Goal: Task Accomplishment & Management: Complete application form

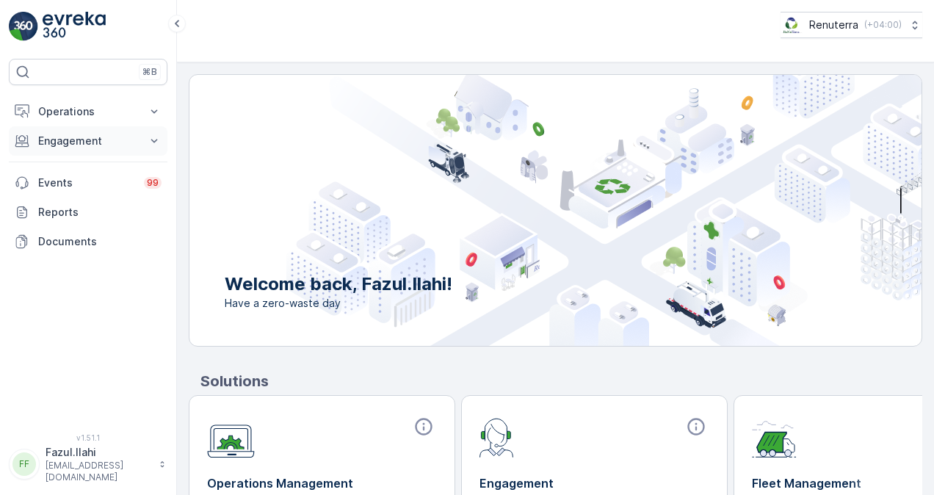
click at [158, 144] on icon at bounding box center [154, 141] width 15 height 15
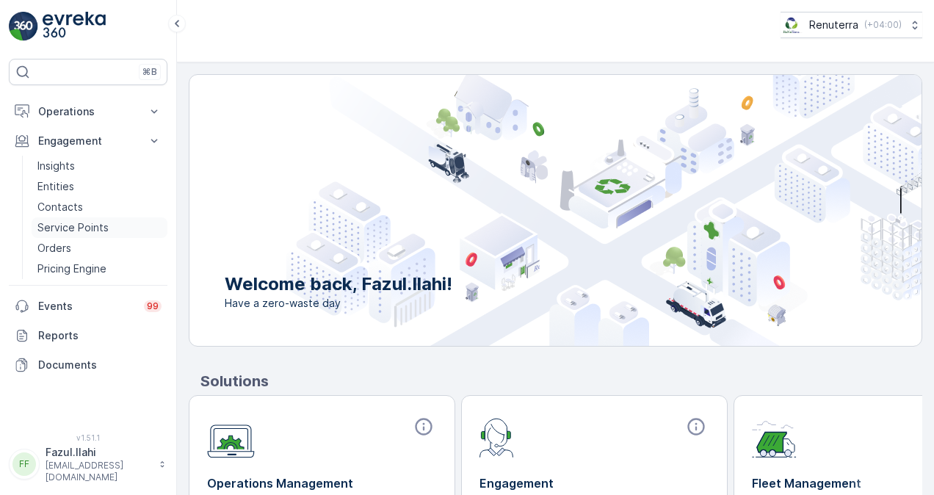
click at [112, 221] on link "Service Points" at bounding box center [100, 227] width 136 height 21
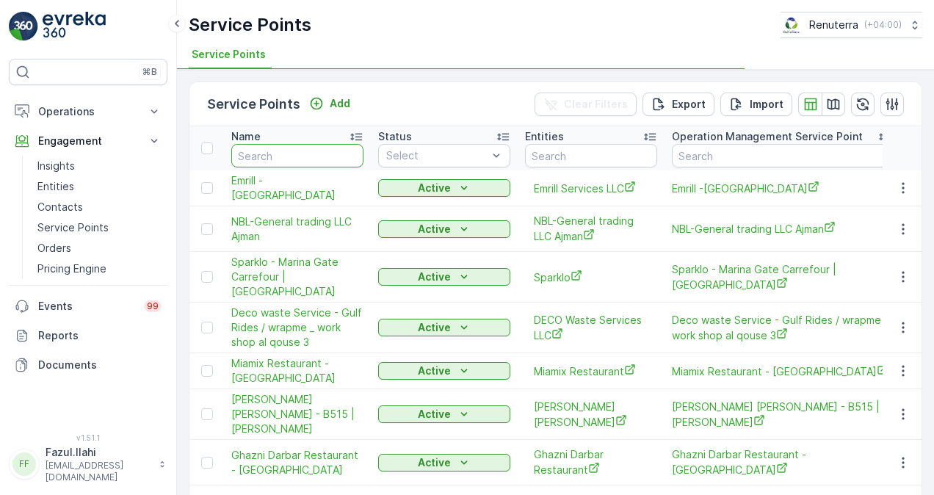
click at [314, 151] on input "text" at bounding box center [297, 156] width 132 height 24
click at [295, 158] on input "text" at bounding box center [297, 156] width 132 height 24
paste input "Mohammed Ibrahim Obaidullah"
type input "Mohammed Ibrahim Obaidullah"
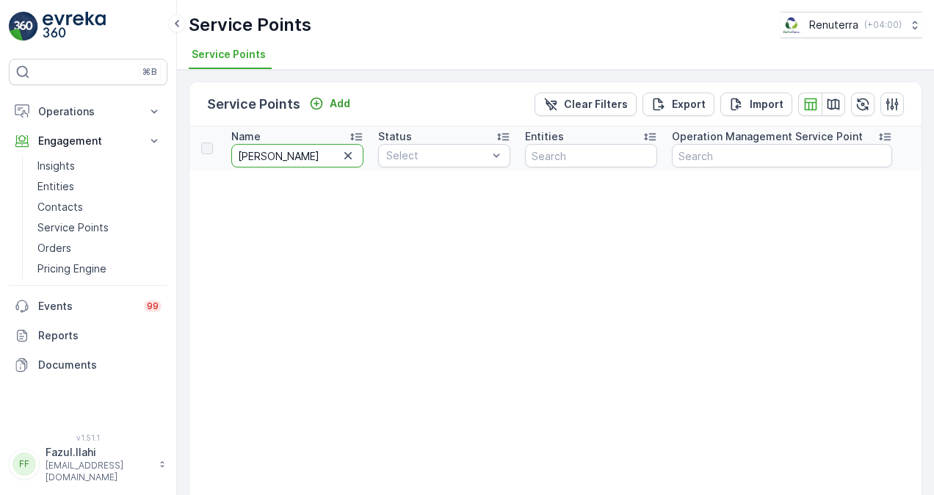
click at [279, 154] on input "Mohammed Ibrahim Obaidullah" at bounding box center [297, 156] width 132 height 24
type input "Mohamed Ibrahim Obaidullah"
drag, startPoint x: 325, startPoint y: 157, endPoint x: 333, endPoint y: 159, distance: 8.9
click at [333, 159] on input "Mohamed Ibrahim Obaidullah" at bounding box center [297, 156] width 132 height 24
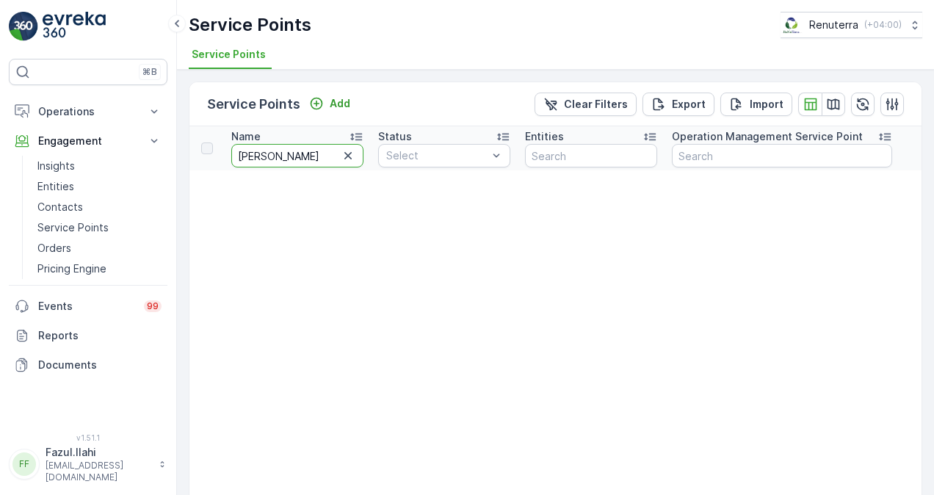
click at [335, 159] on input "Mohamed Ibrahim Obaidullah" at bounding box center [297, 156] width 132 height 24
type input "Mohamed Ibrahim"
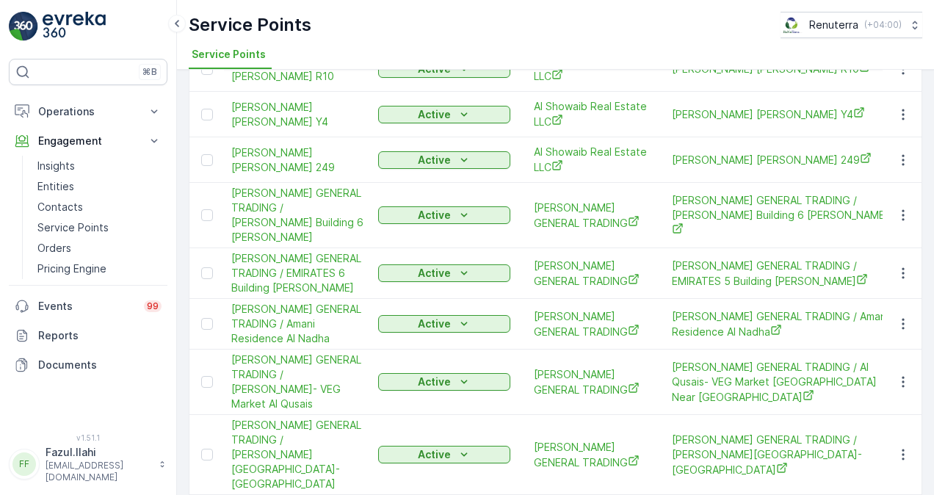
scroll to position [147, 0]
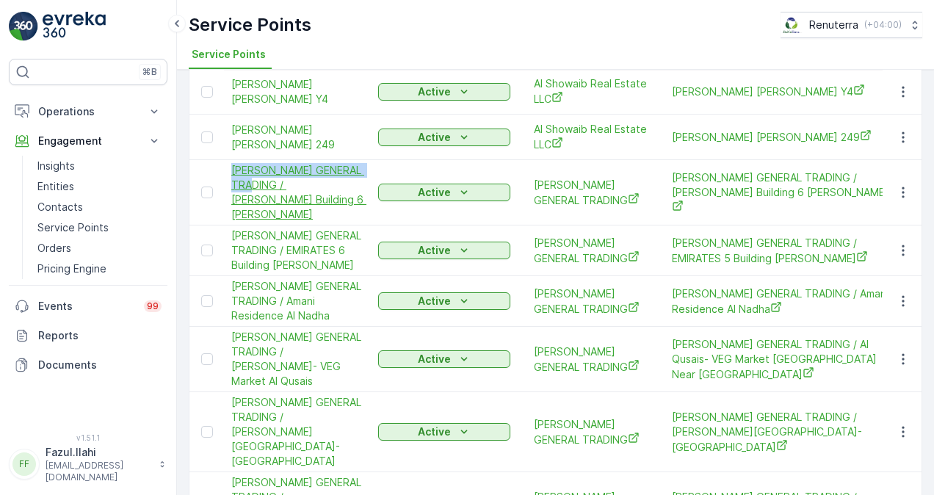
drag, startPoint x: 222, startPoint y: 159, endPoint x: 286, endPoint y: 187, distance: 70.0
copy span "MOHAMED IBRAHIM OBAIDALLA"
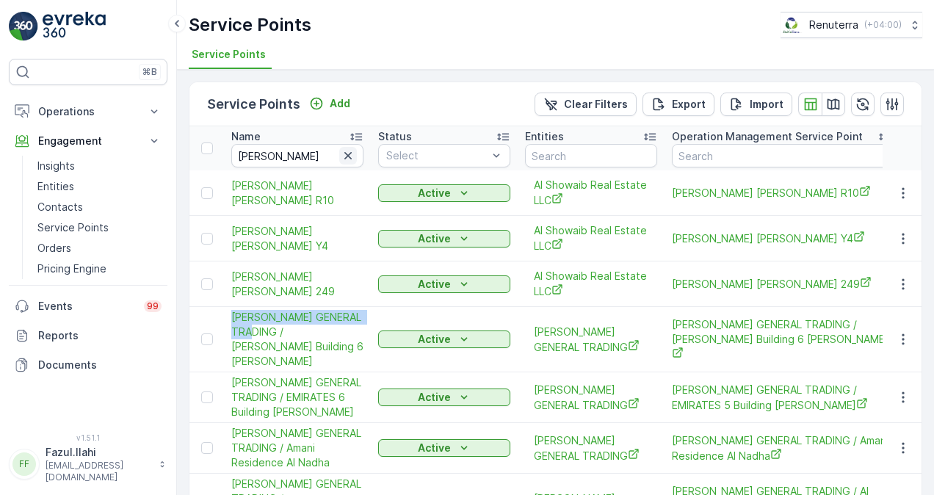
click at [348, 159] on icon "button" at bounding box center [348, 155] width 15 height 15
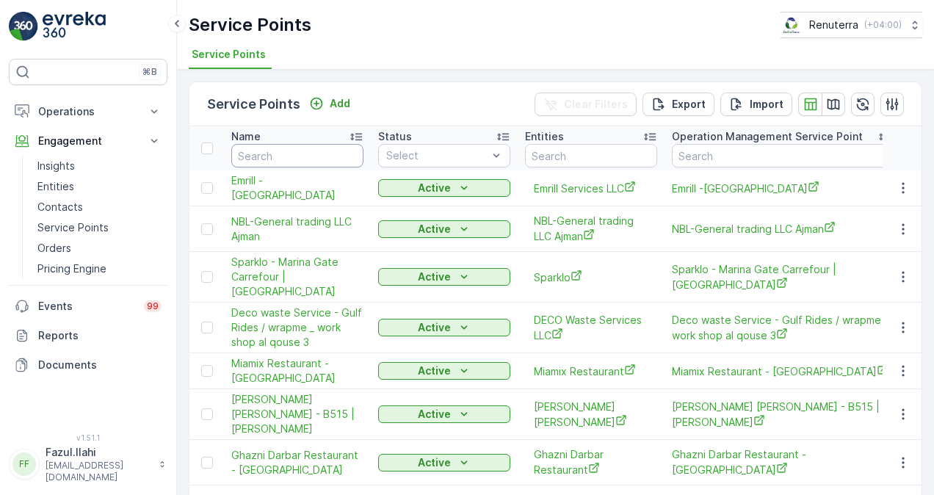
click at [312, 156] on input "text" at bounding box center [297, 156] width 132 height 24
paste input "MOHAMED IBRAHIM OBAIDALLA"
type input "MOHAMED IBRAHIM OBAIDALLA"
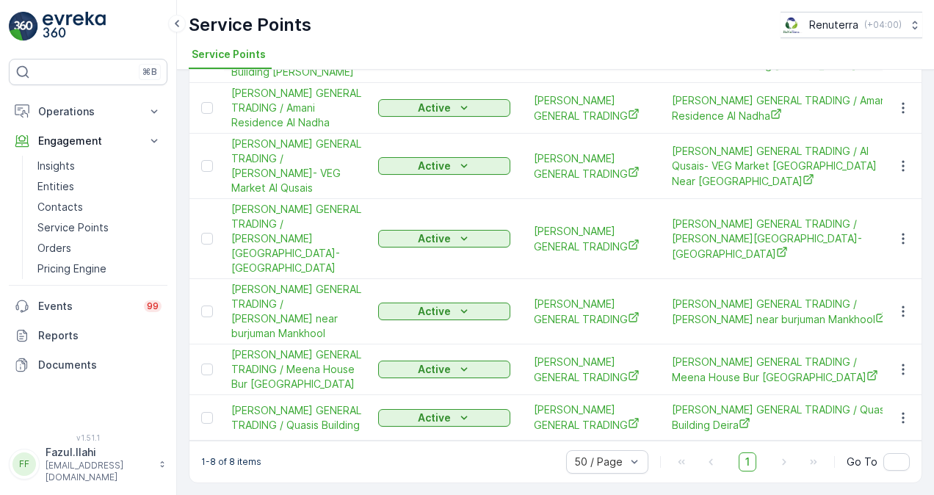
scroll to position [251, 0]
click at [896, 231] on icon "button" at bounding box center [903, 238] width 15 height 15
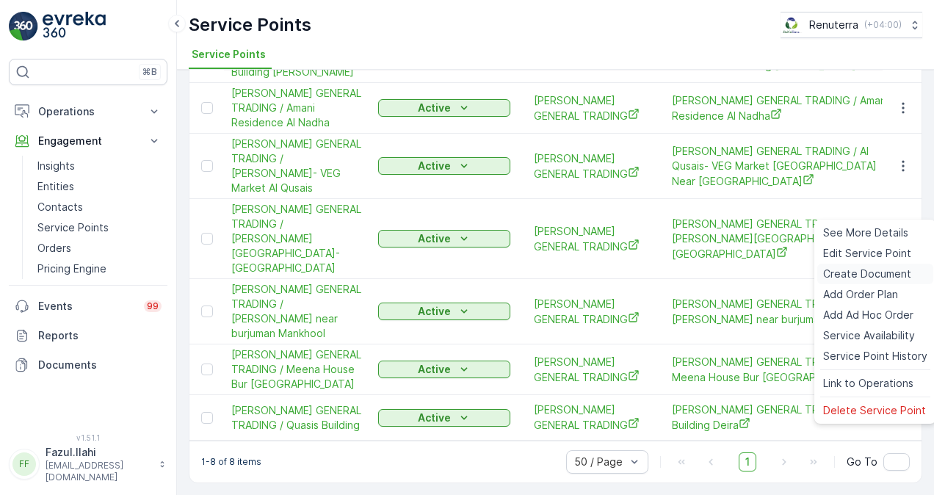
click at [881, 272] on span "Create Document" at bounding box center [867, 274] width 88 height 15
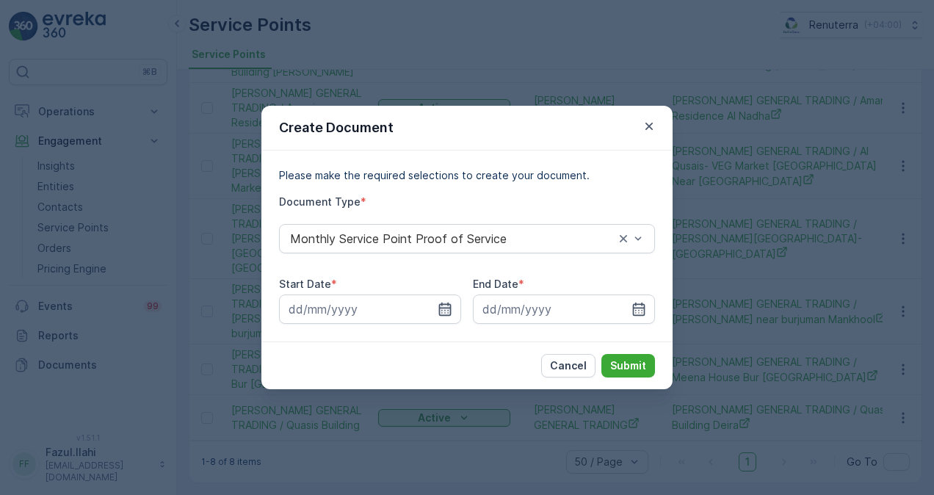
click at [444, 307] on icon "button" at bounding box center [445, 309] width 15 height 15
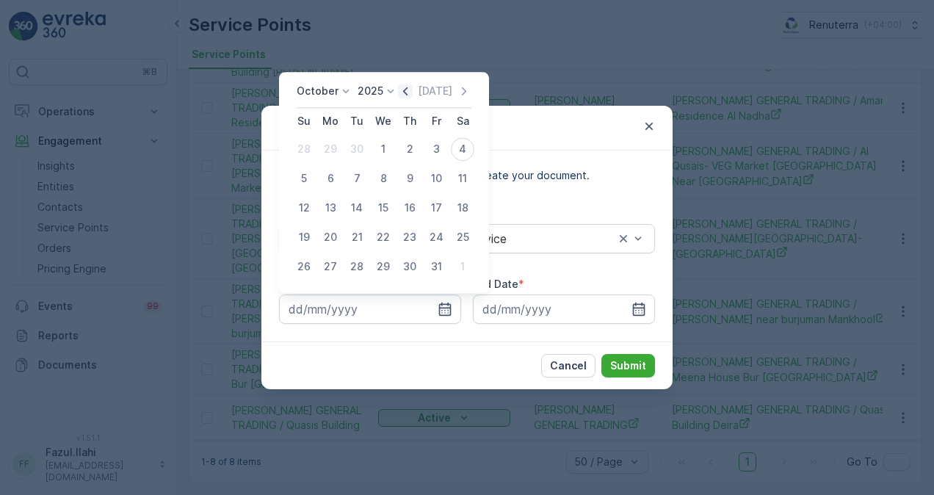
click at [410, 93] on icon "button" at bounding box center [405, 91] width 15 height 15
click at [330, 156] on div "1" at bounding box center [331, 149] width 24 height 24
type input "01.09.2025"
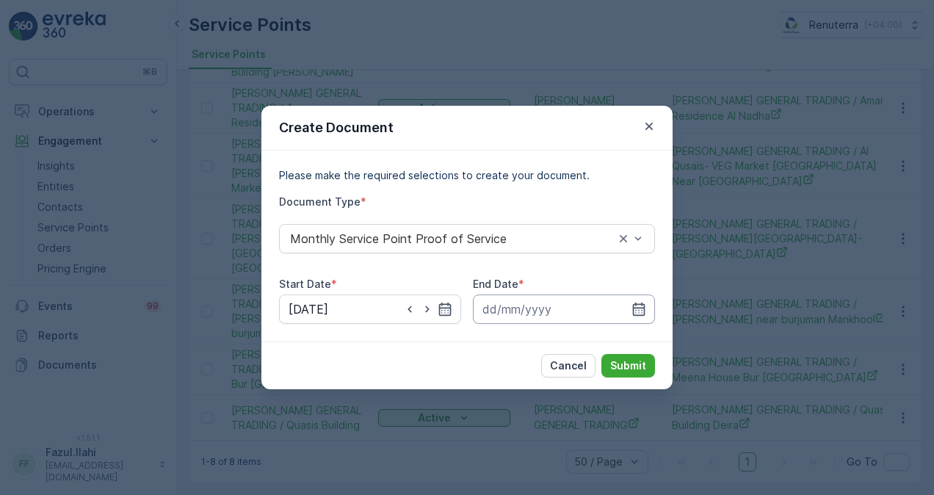
click at [629, 303] on input at bounding box center [564, 309] width 182 height 29
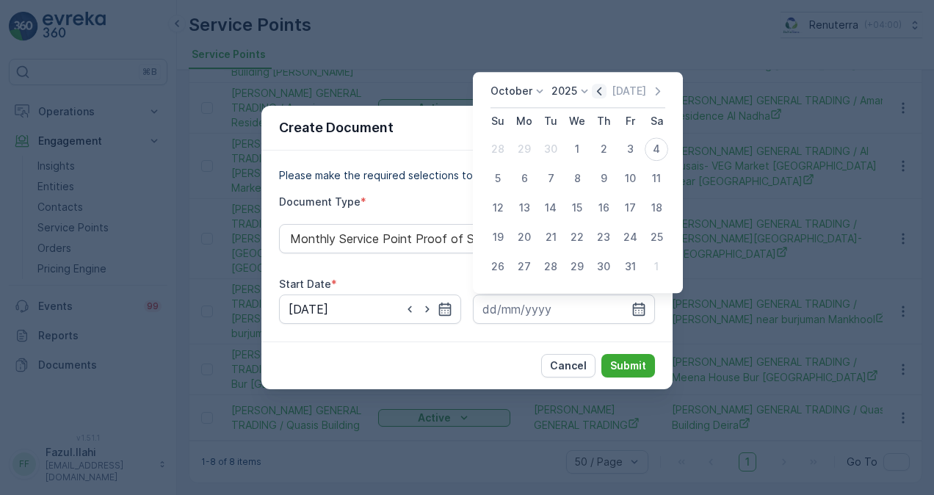
click at [604, 93] on icon "button" at bounding box center [599, 91] width 15 height 15
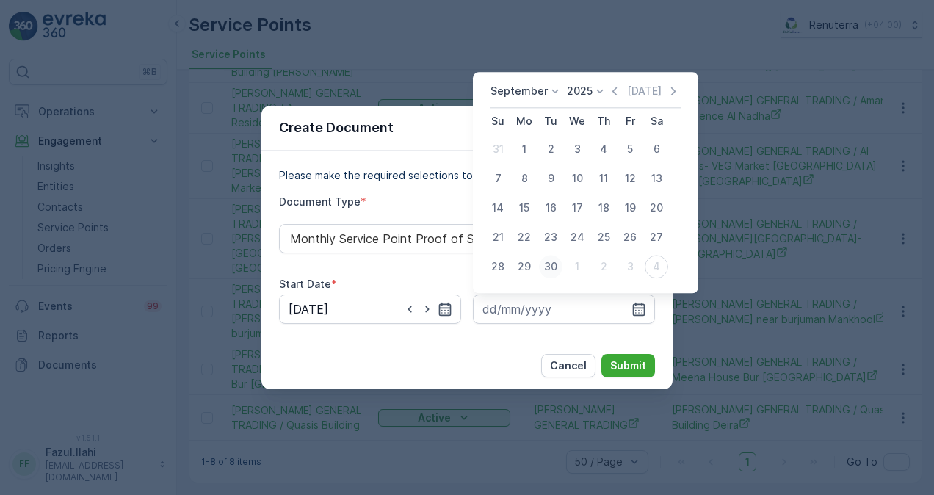
click at [555, 259] on div "30" at bounding box center [551, 267] width 24 height 24
type input "30.09.2025"
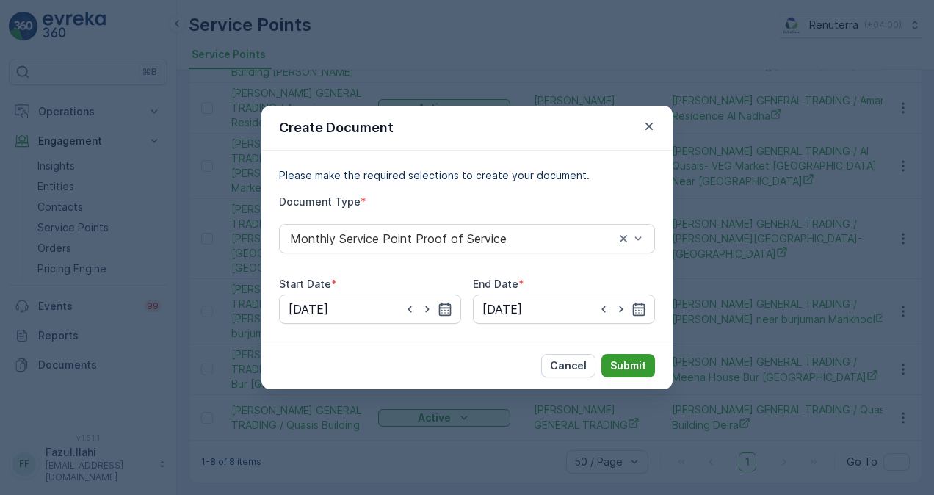
click at [640, 370] on p "Submit" at bounding box center [628, 365] width 36 height 15
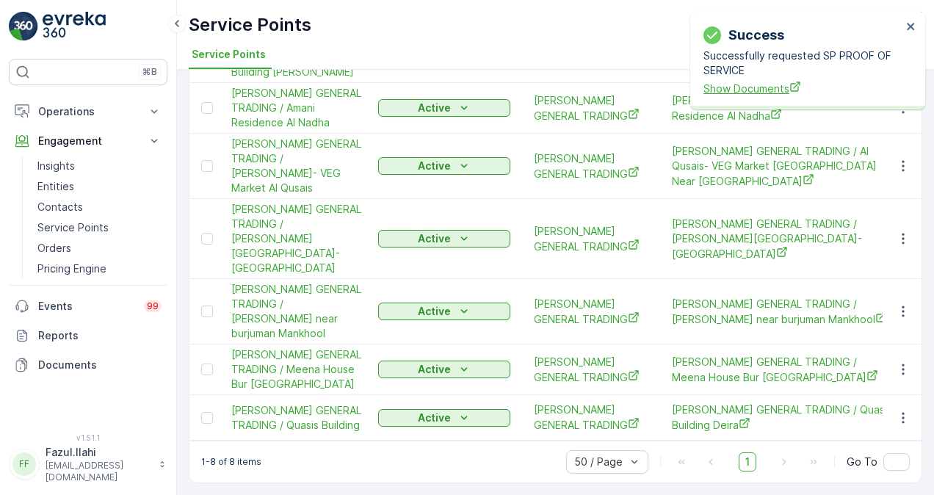
click at [737, 94] on span "Show Documents" at bounding box center [803, 88] width 198 height 15
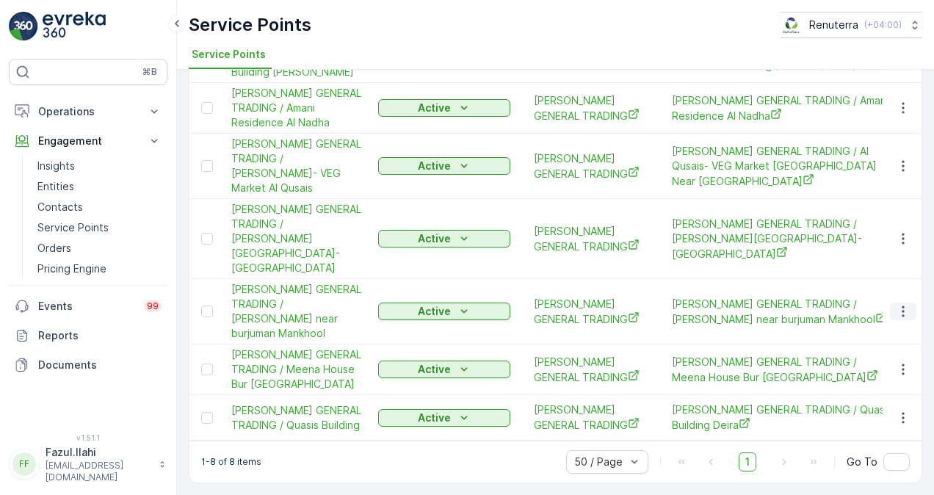
click at [903, 304] on icon "button" at bounding box center [903, 311] width 15 height 15
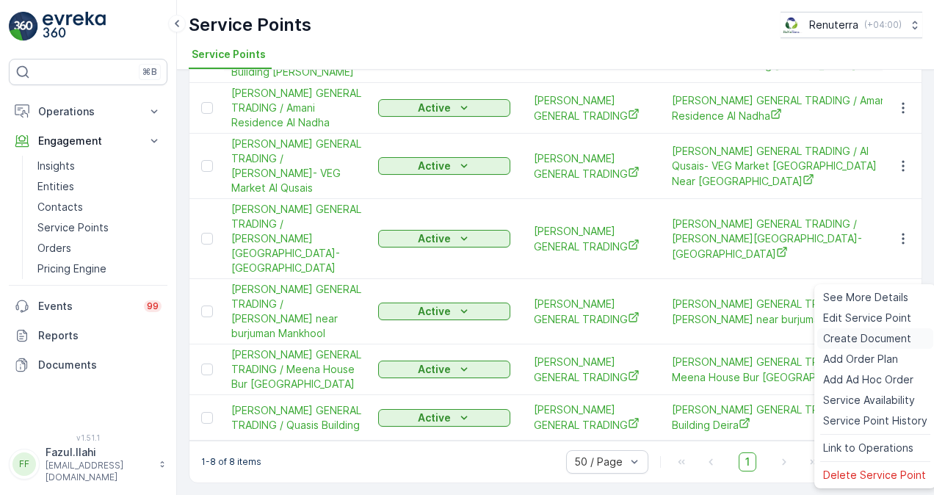
click at [894, 329] on div "Create Document" at bounding box center [875, 338] width 116 height 21
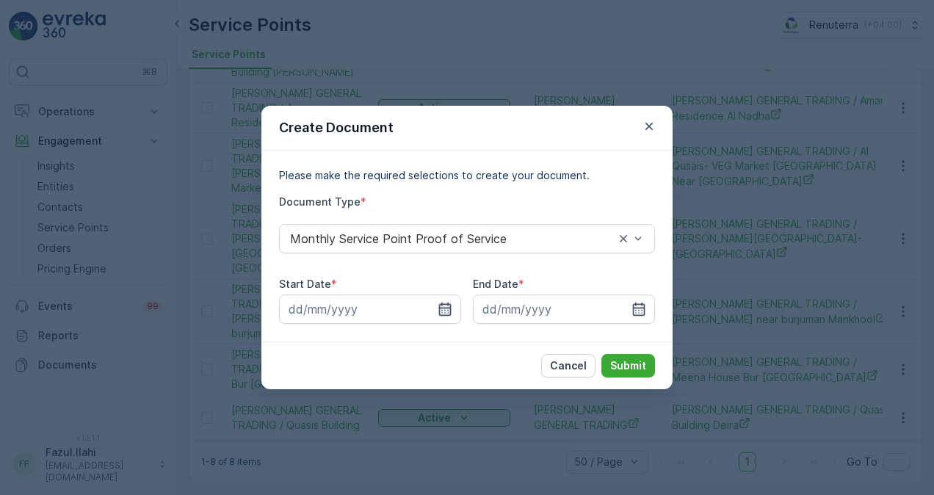
click at [451, 303] on icon "button" at bounding box center [445, 309] width 15 height 15
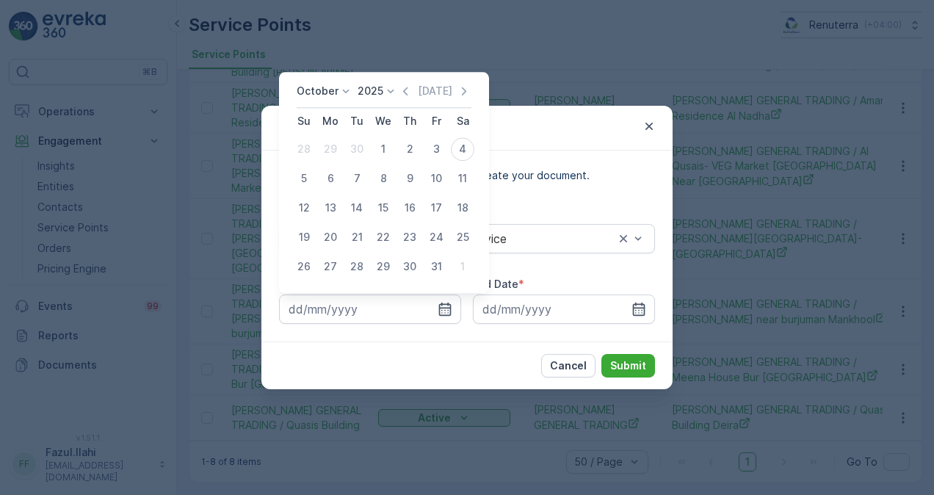
click at [405, 96] on icon "button" at bounding box center [405, 91] width 15 height 15
click at [332, 147] on div "1" at bounding box center [331, 149] width 24 height 24
type input "01.09.2025"
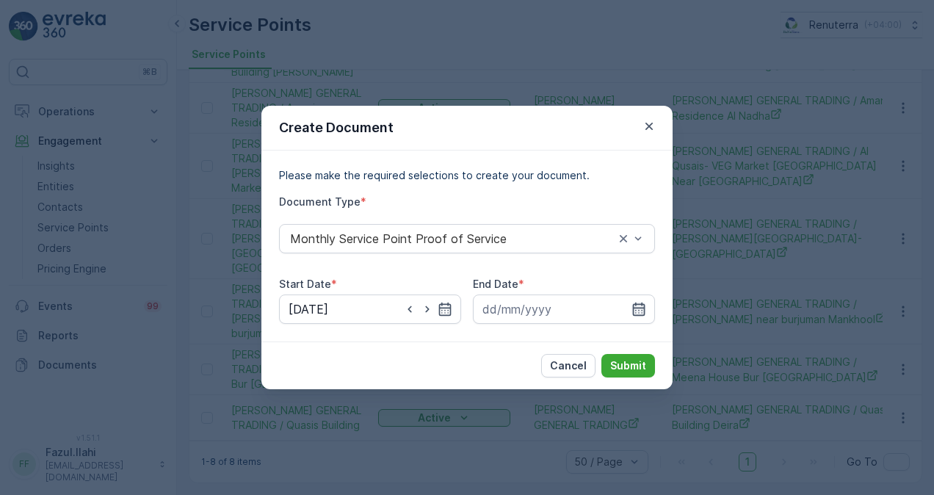
click at [644, 308] on icon "button" at bounding box center [639, 309] width 12 height 13
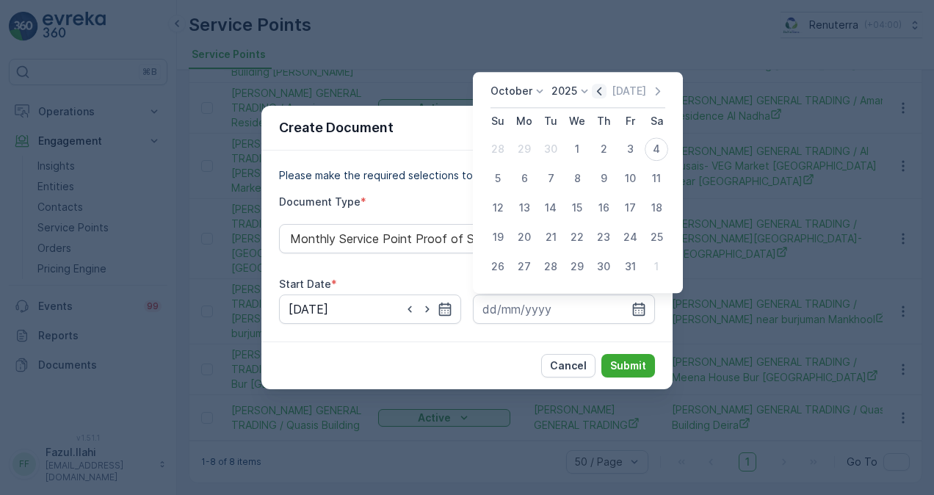
click at [607, 95] on icon "button" at bounding box center [599, 91] width 15 height 15
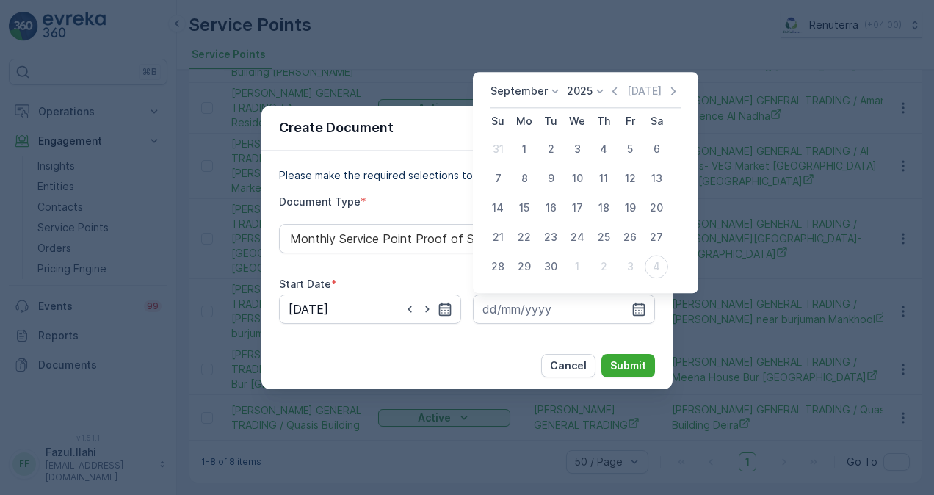
drag, startPoint x: 554, startPoint y: 265, endPoint x: 560, endPoint y: 282, distance: 18.1
click at [554, 266] on div "30" at bounding box center [551, 267] width 24 height 24
type input "30.09.2025"
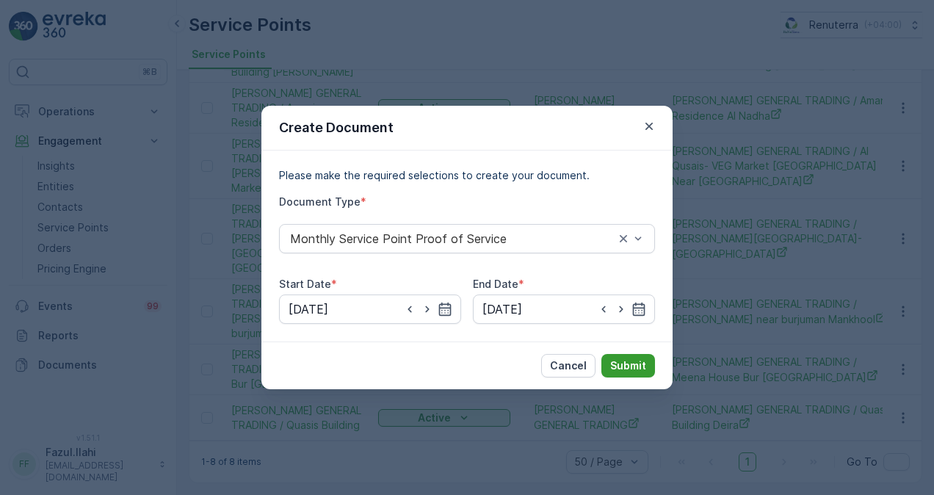
click at [618, 364] on p "Submit" at bounding box center [628, 365] width 36 height 15
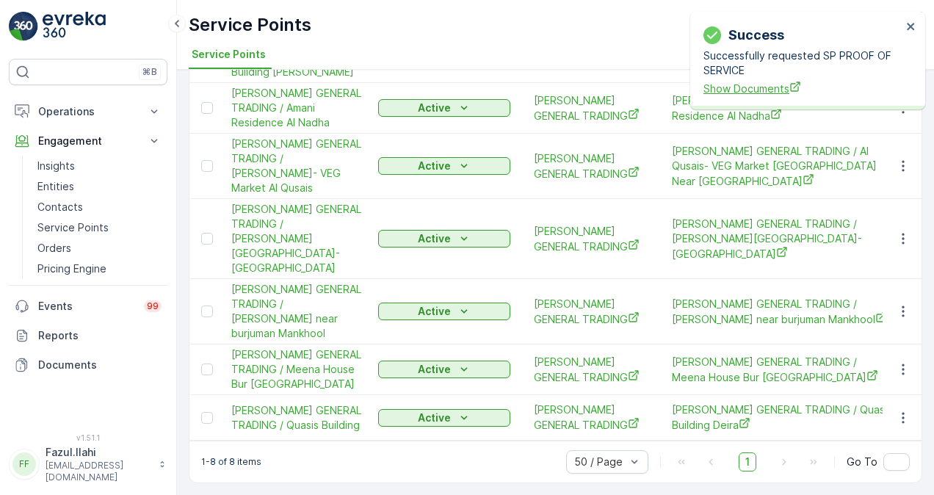
click at [762, 89] on span "Show Documents" at bounding box center [803, 88] width 198 height 15
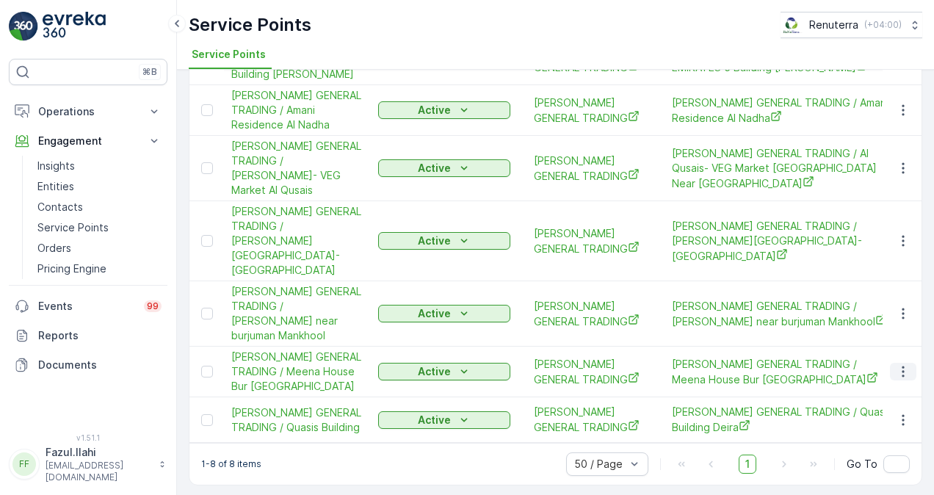
scroll to position [178, 0]
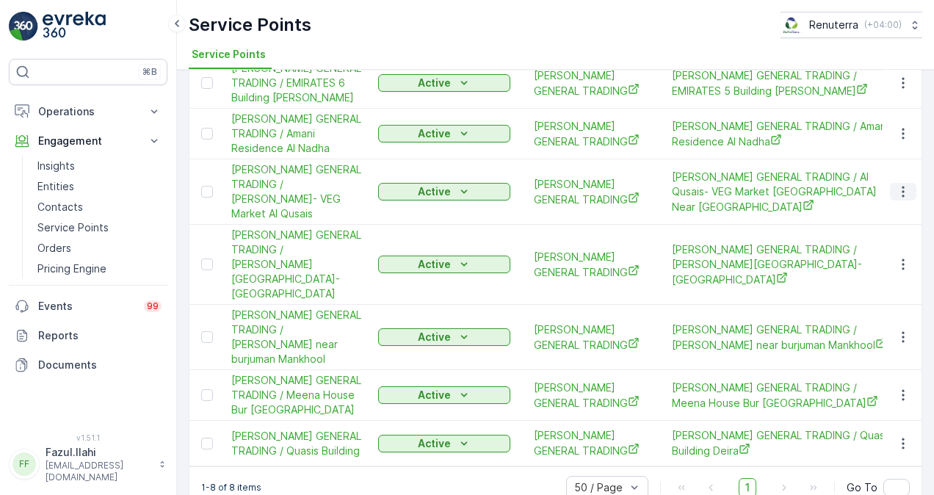
click at [904, 199] on icon "button" at bounding box center [903, 191] width 15 height 15
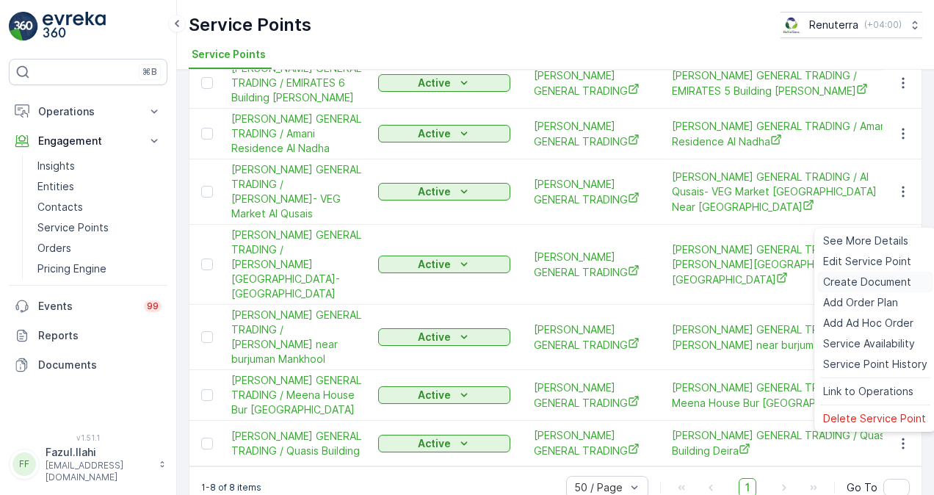
click at [881, 276] on span "Create Document" at bounding box center [867, 282] width 88 height 15
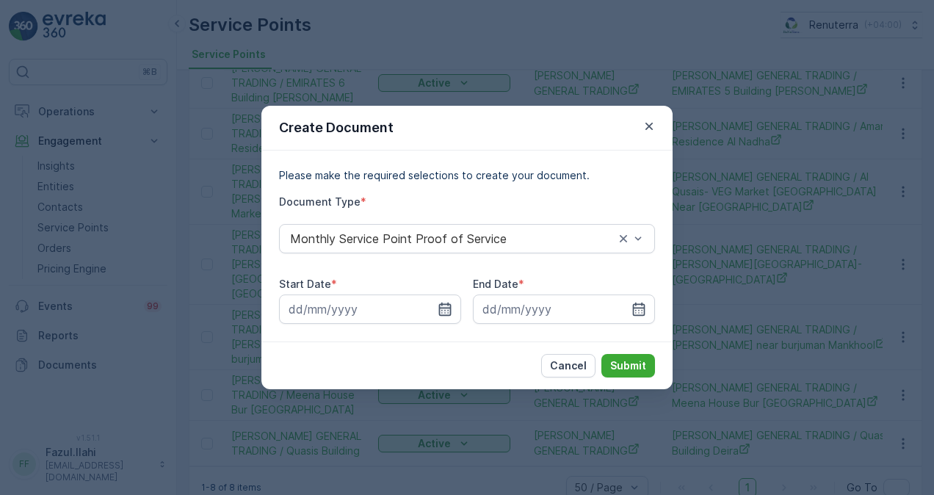
click at [448, 308] on icon "button" at bounding box center [445, 309] width 12 height 13
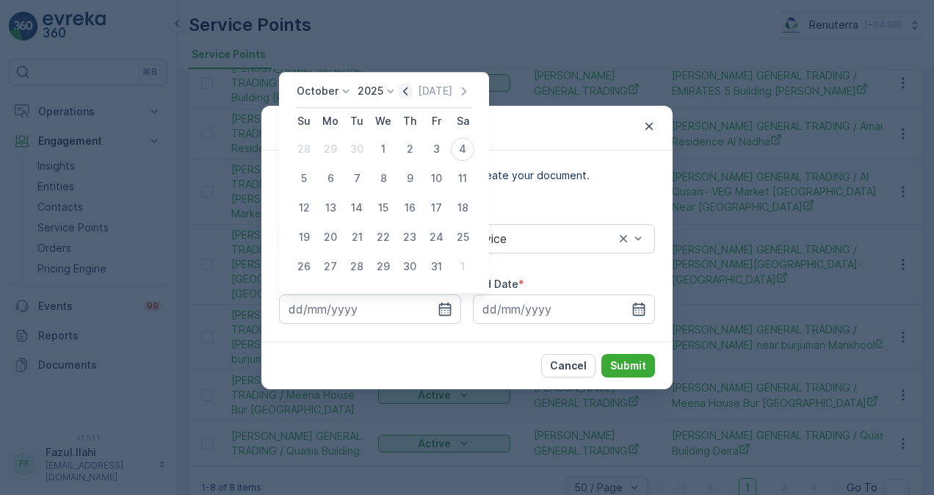
click at [412, 95] on icon "button" at bounding box center [405, 91] width 15 height 15
click at [323, 149] on div "1" at bounding box center [331, 149] width 24 height 24
type input "01.09.2025"
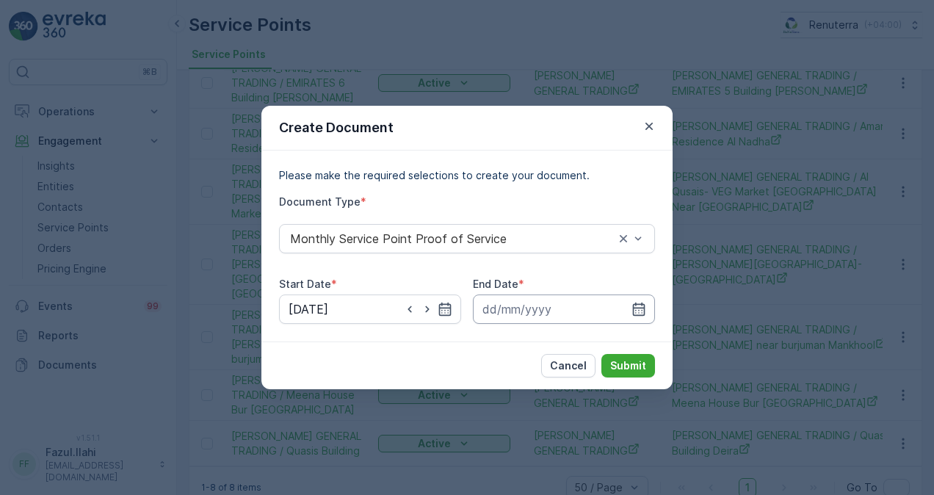
click at [629, 311] on input at bounding box center [564, 309] width 182 height 29
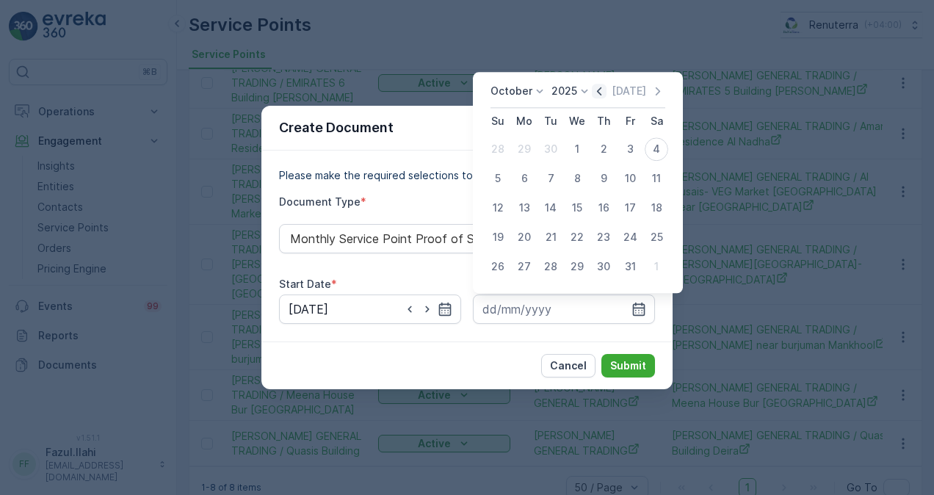
click at [602, 89] on icon "button" at bounding box center [599, 91] width 15 height 15
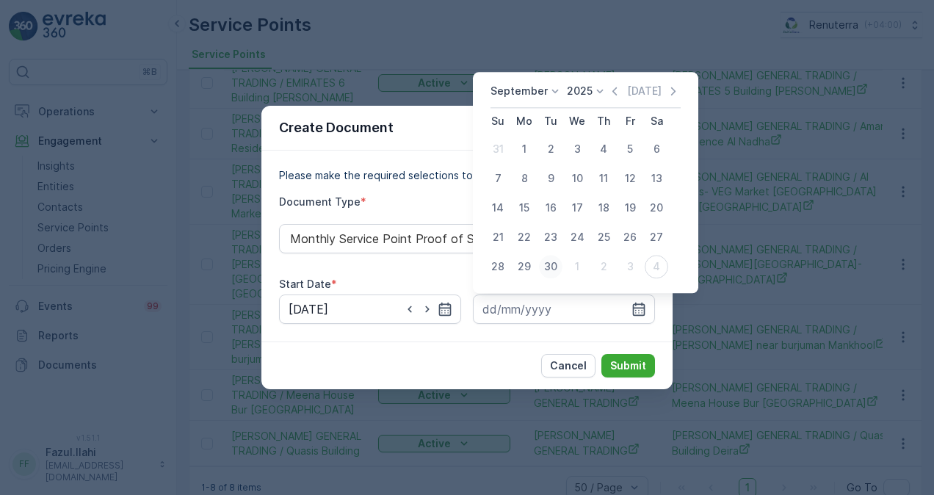
click at [547, 269] on div "30" at bounding box center [551, 267] width 24 height 24
type input "30.09.2025"
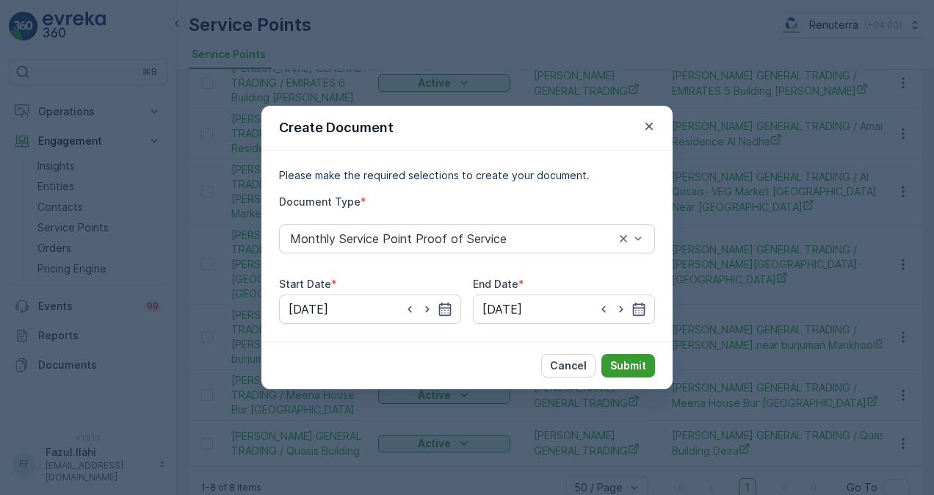
click at [637, 366] on p "Submit" at bounding box center [628, 365] width 36 height 15
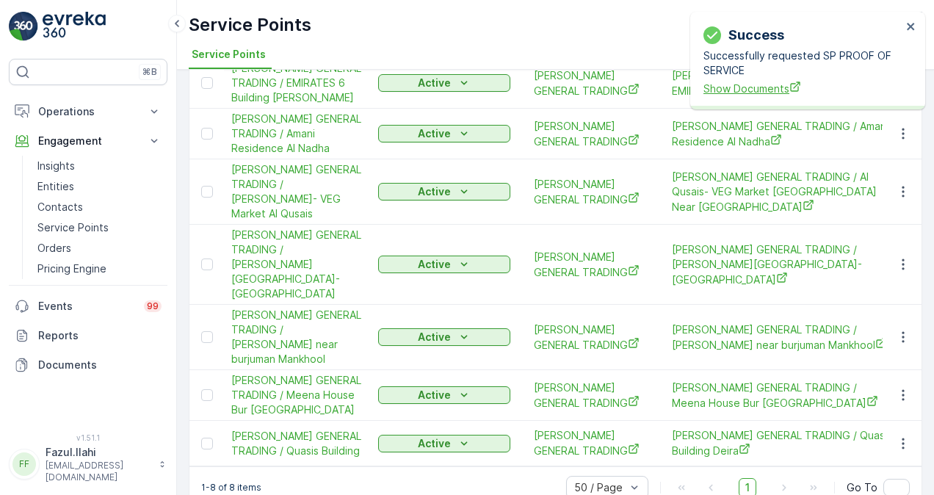
click at [743, 87] on span "Show Documents" at bounding box center [803, 88] width 198 height 15
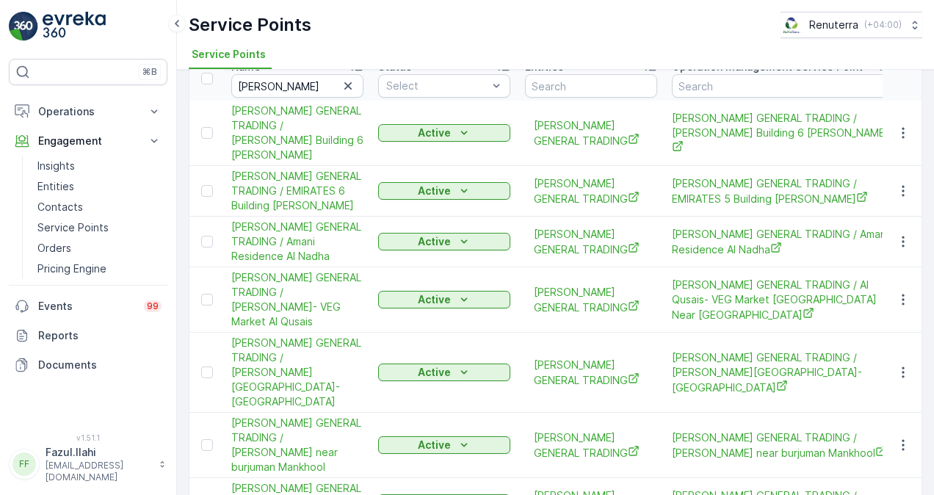
scroll to position [147, 0]
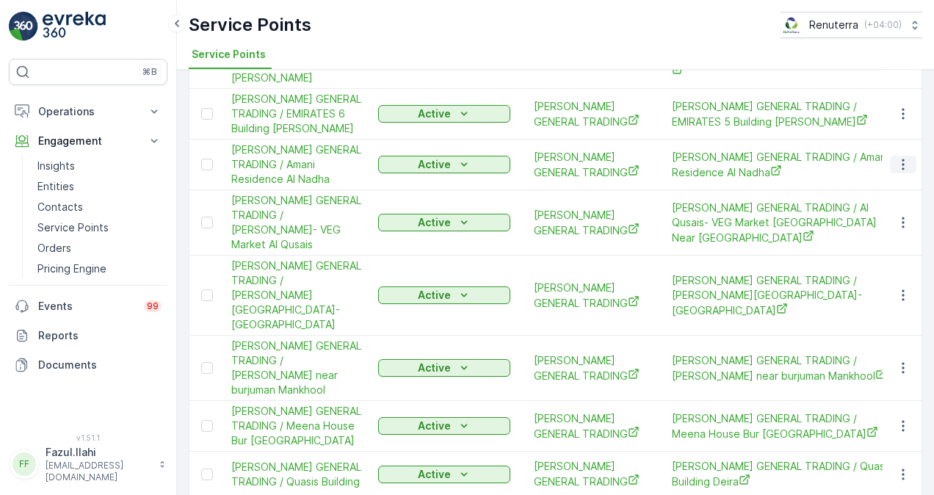
click at [896, 172] on icon "button" at bounding box center [903, 164] width 15 height 15
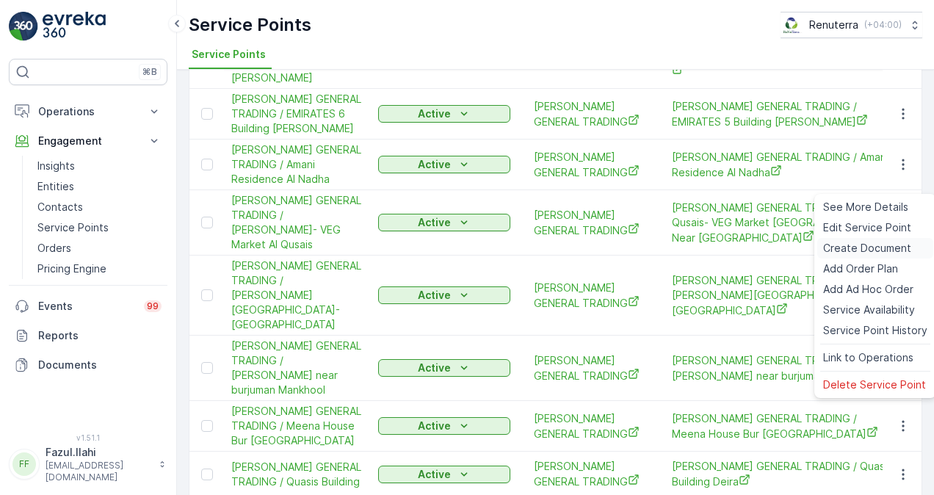
click at [881, 243] on span "Create Document" at bounding box center [867, 248] width 88 height 15
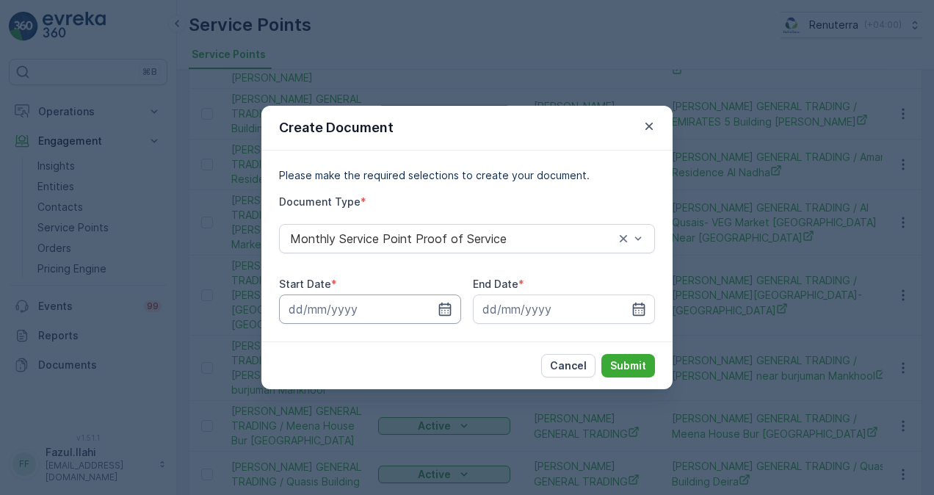
click at [454, 300] on input at bounding box center [370, 309] width 182 height 29
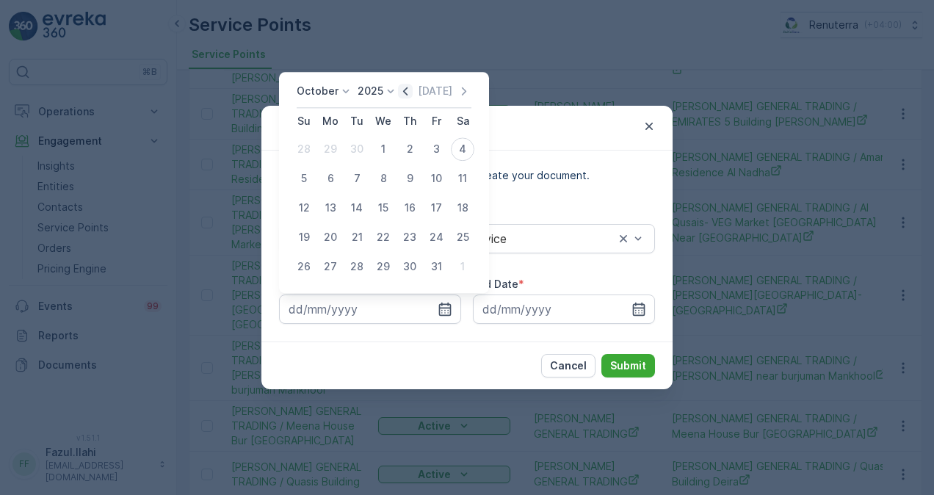
click at [413, 91] on icon "button" at bounding box center [405, 91] width 15 height 15
click at [339, 142] on div "1" at bounding box center [331, 149] width 24 height 24
type input "01.09.2025"
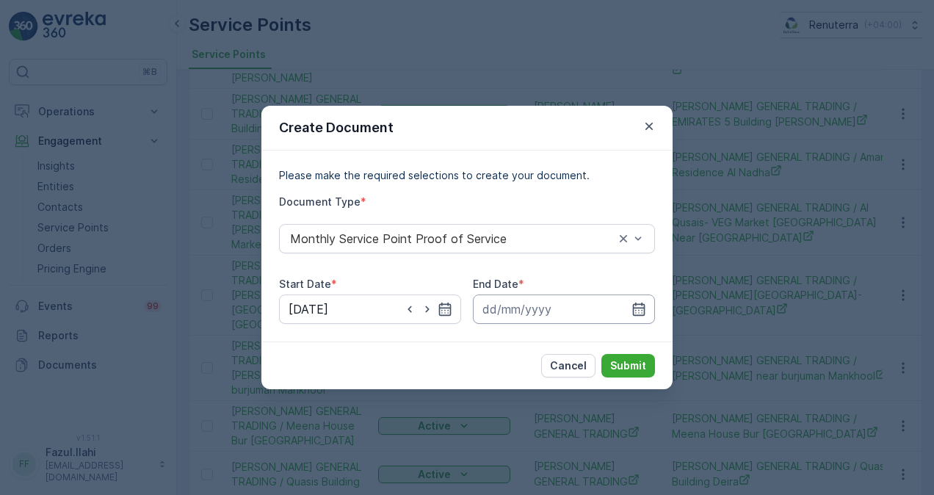
click at [646, 307] on input at bounding box center [564, 309] width 182 height 29
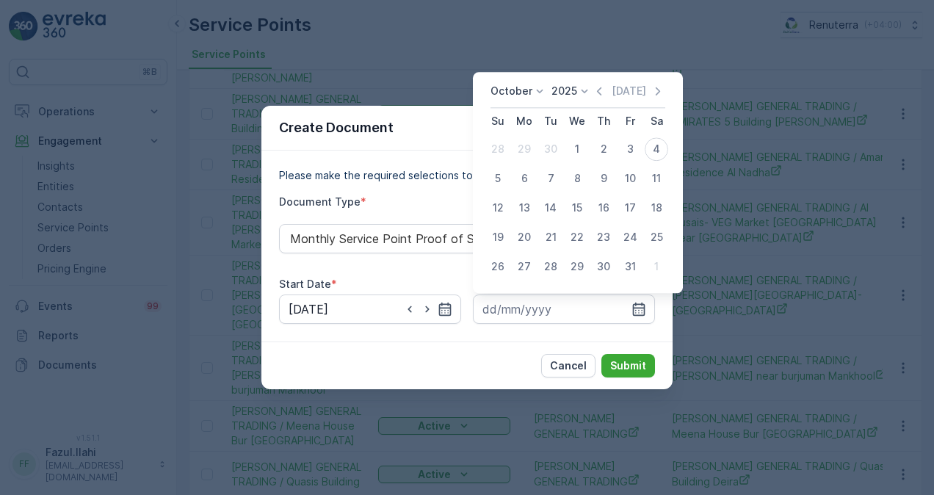
click at [601, 95] on icon "button" at bounding box center [599, 91] width 15 height 15
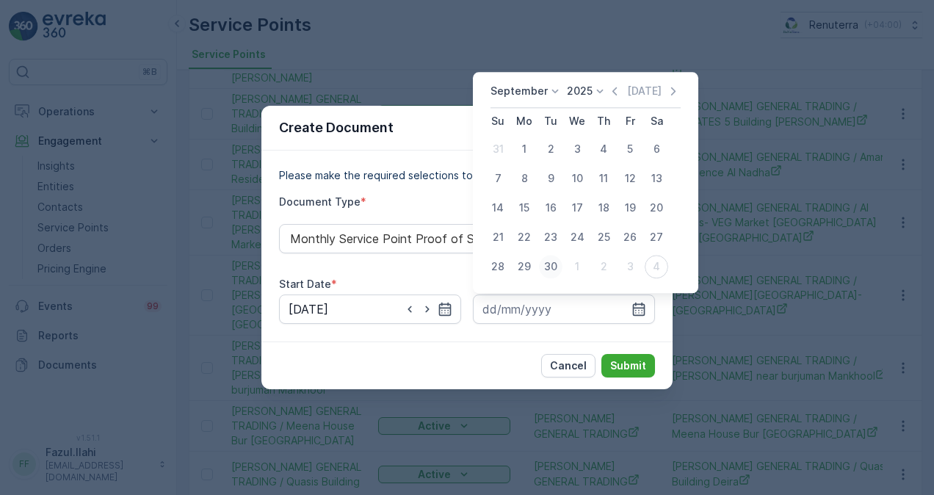
click at [548, 264] on div "30" at bounding box center [551, 267] width 24 height 24
type input "30.09.2025"
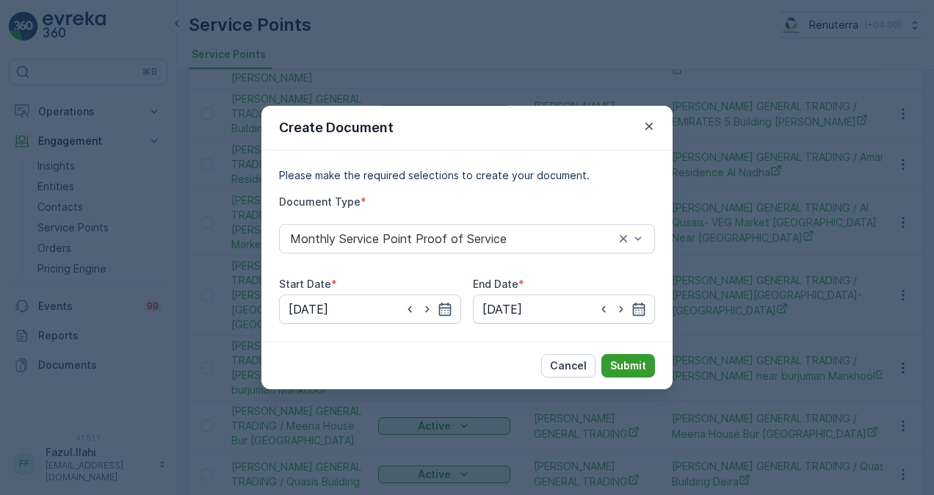
click at [626, 372] on p "Submit" at bounding box center [628, 365] width 36 height 15
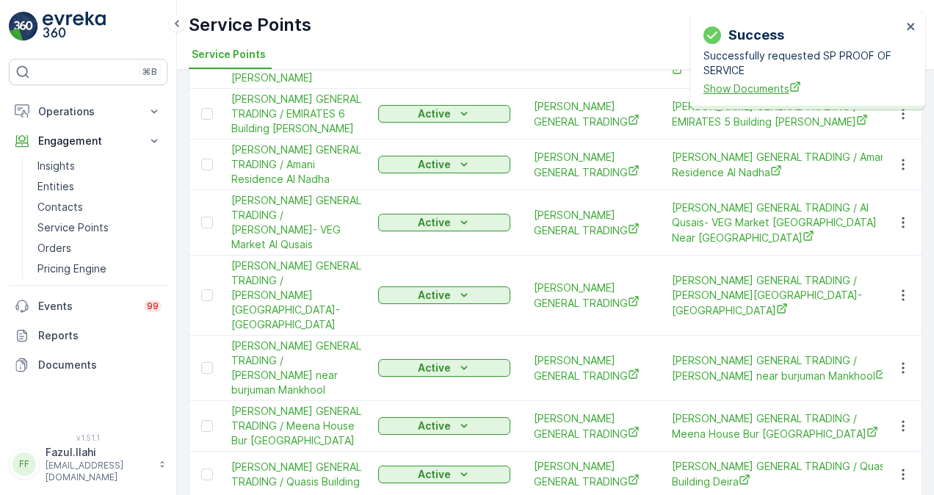
click at [775, 84] on span "Show Documents" at bounding box center [803, 88] width 198 height 15
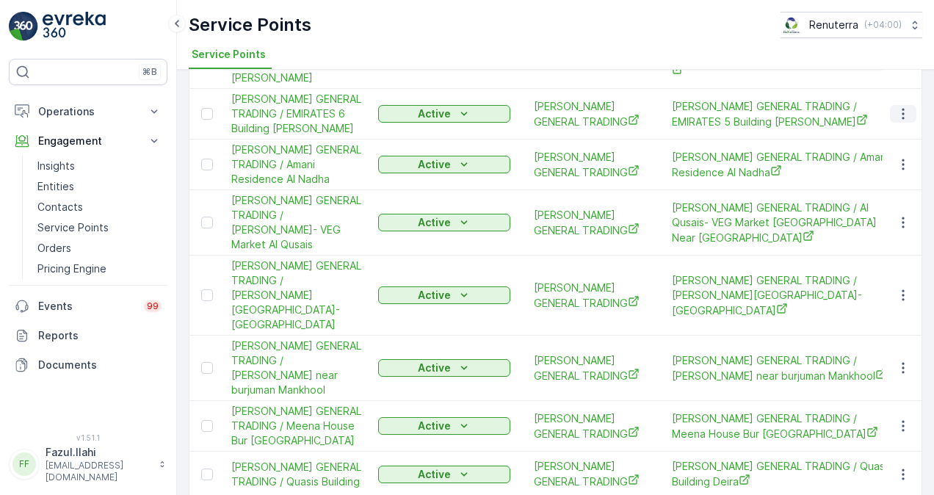
click at [900, 121] on icon "button" at bounding box center [903, 114] width 15 height 15
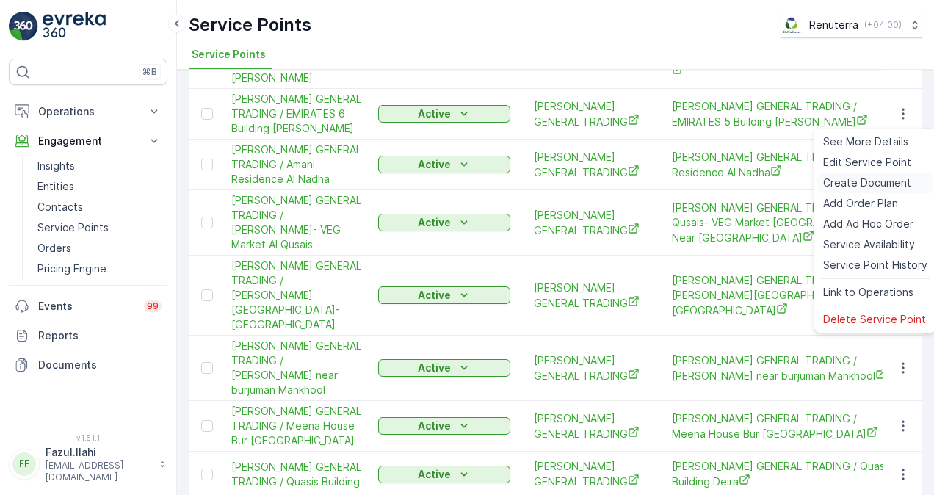
click at [879, 178] on span "Create Document" at bounding box center [867, 183] width 88 height 15
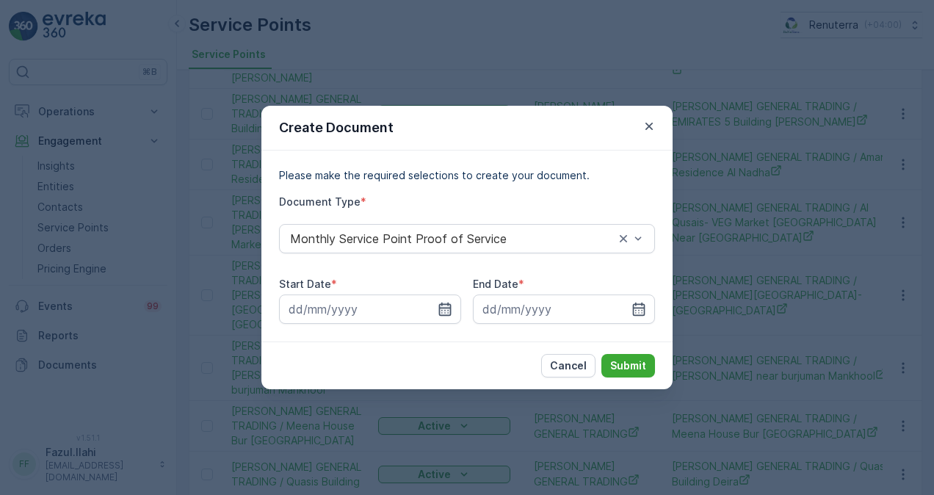
click at [444, 313] on icon "button" at bounding box center [445, 309] width 12 height 13
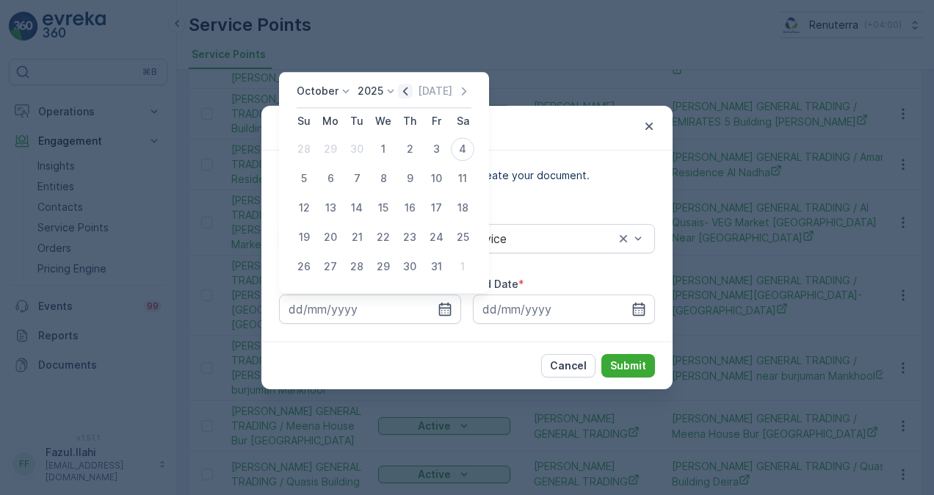
click at [411, 93] on icon "button" at bounding box center [405, 91] width 15 height 15
click at [328, 144] on div "1" at bounding box center [331, 149] width 24 height 24
type input "01.09.2025"
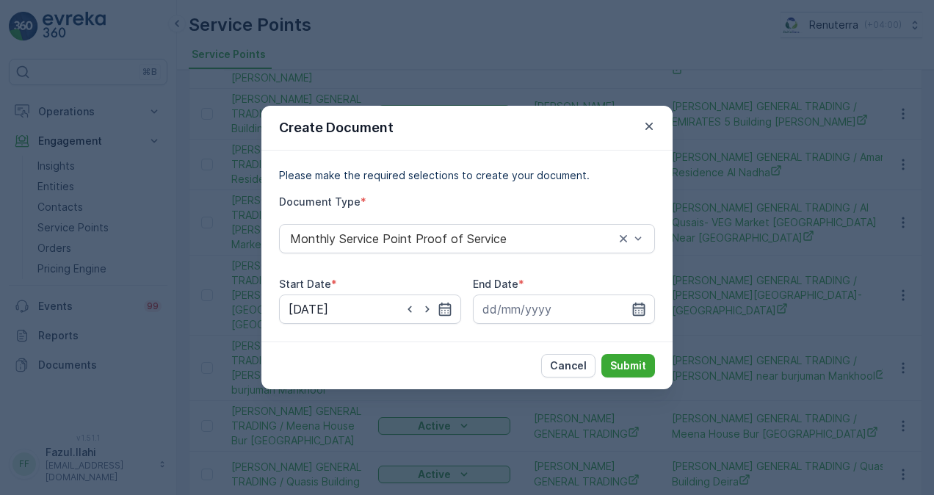
click at [638, 307] on icon "button" at bounding box center [639, 309] width 15 height 15
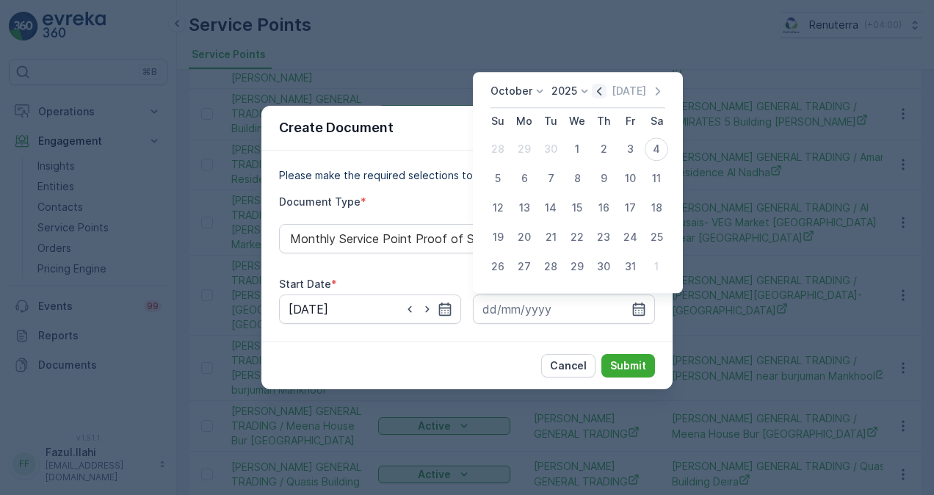
click at [599, 95] on icon "button" at bounding box center [599, 91] width 15 height 15
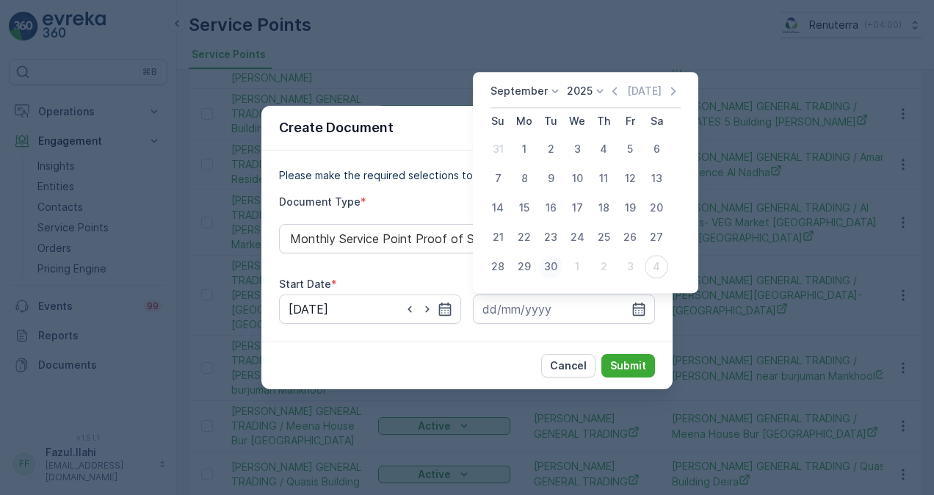
click at [552, 271] on div "30" at bounding box center [551, 267] width 24 height 24
type input "30.09.2025"
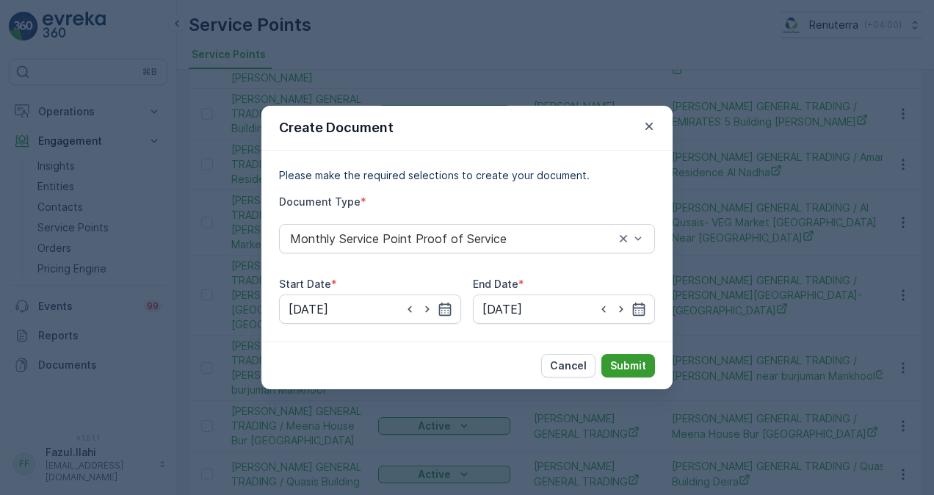
click at [640, 368] on p "Submit" at bounding box center [628, 365] width 36 height 15
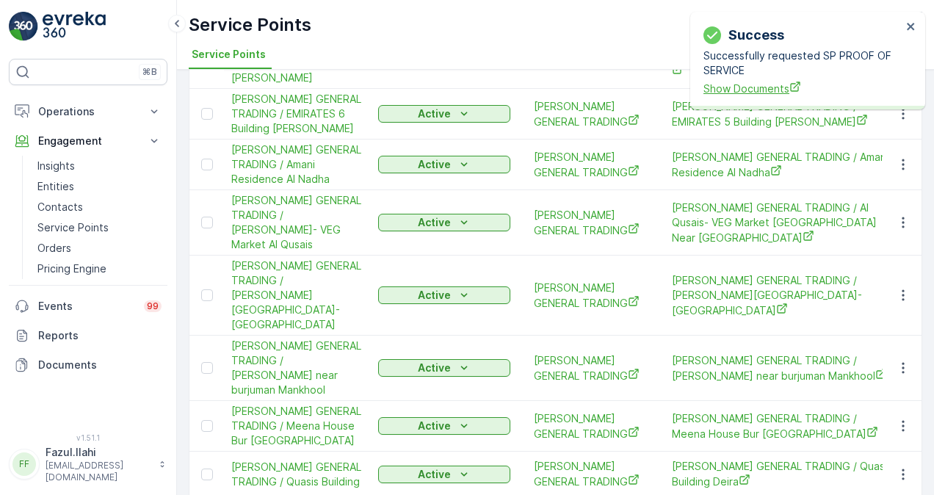
click at [761, 92] on span "Show Documents" at bounding box center [803, 88] width 198 height 15
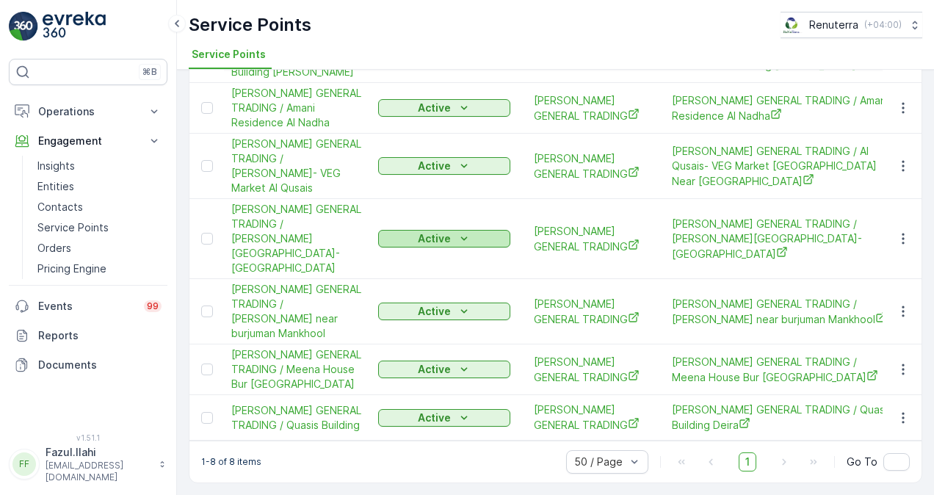
scroll to position [251, 0]
click at [896, 362] on icon "button" at bounding box center [903, 369] width 15 height 15
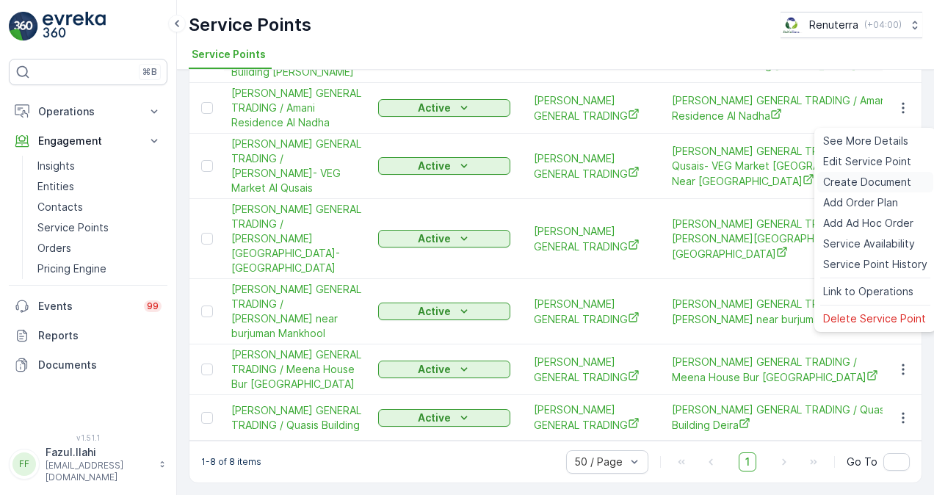
click at [839, 178] on span "Create Document" at bounding box center [867, 182] width 88 height 15
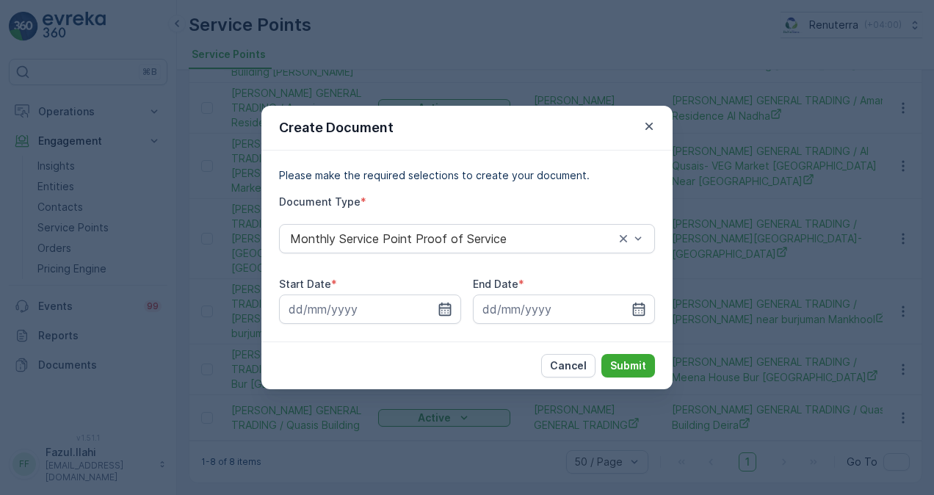
click at [448, 306] on icon "button" at bounding box center [445, 309] width 15 height 15
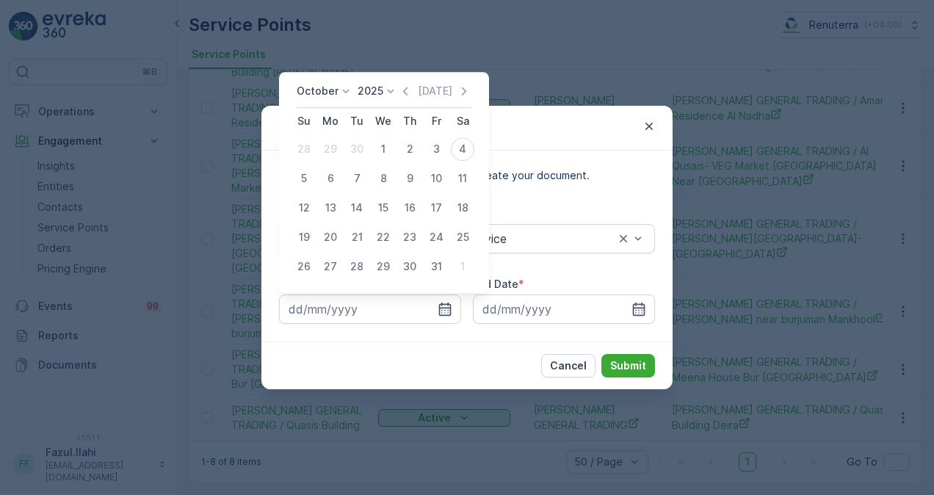
click at [408, 98] on icon "button" at bounding box center [405, 91] width 15 height 15
click at [328, 148] on div "1" at bounding box center [331, 149] width 24 height 24
type input "01.09.2025"
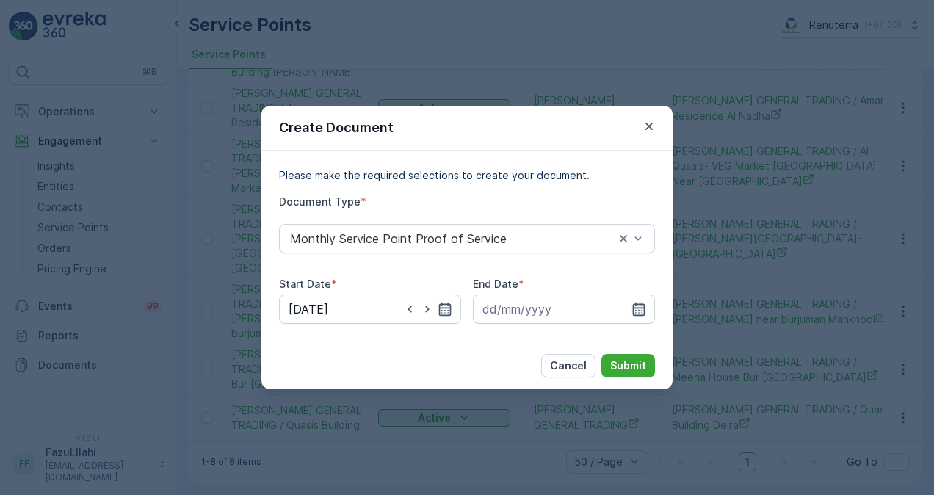
click at [642, 305] on icon "button" at bounding box center [639, 309] width 12 height 13
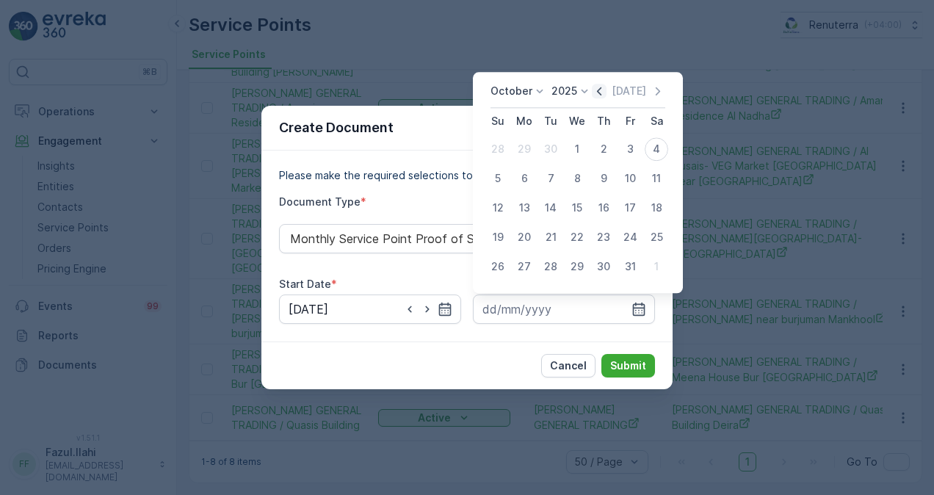
click at [602, 93] on icon "button" at bounding box center [599, 91] width 4 height 8
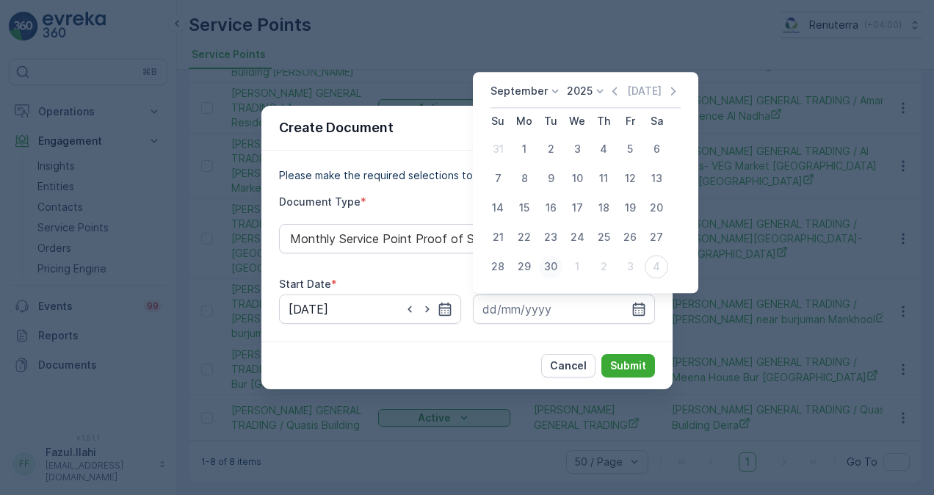
click at [555, 272] on div "30" at bounding box center [551, 267] width 24 height 24
type input "30.09.2025"
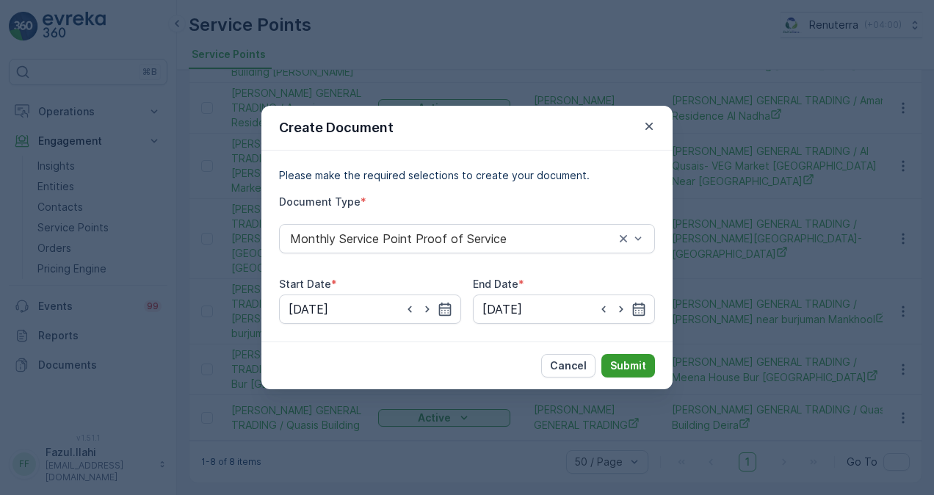
click at [633, 363] on p "Submit" at bounding box center [628, 365] width 36 height 15
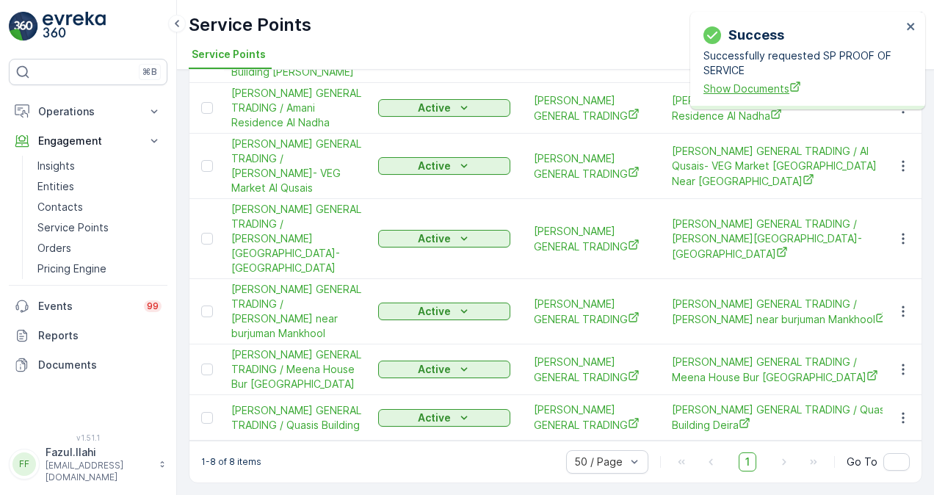
click at [779, 87] on span "Show Documents" at bounding box center [803, 88] width 198 height 15
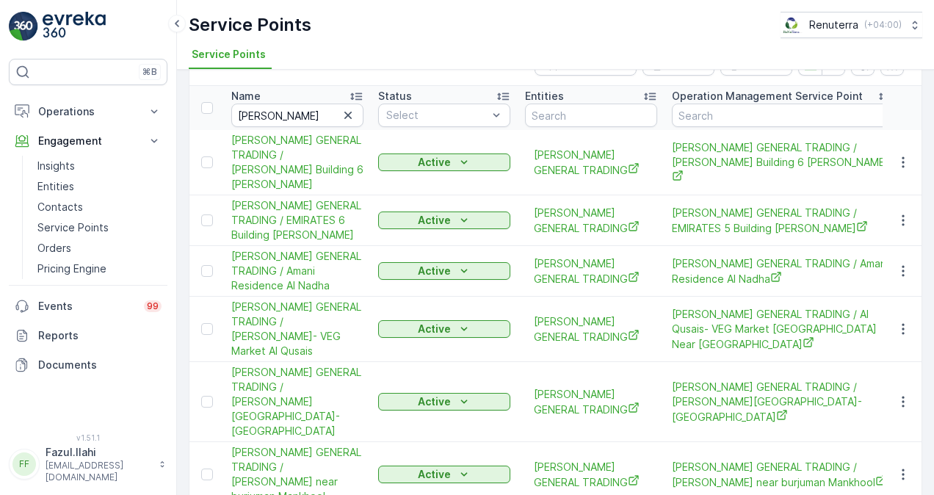
scroll to position [73, 0]
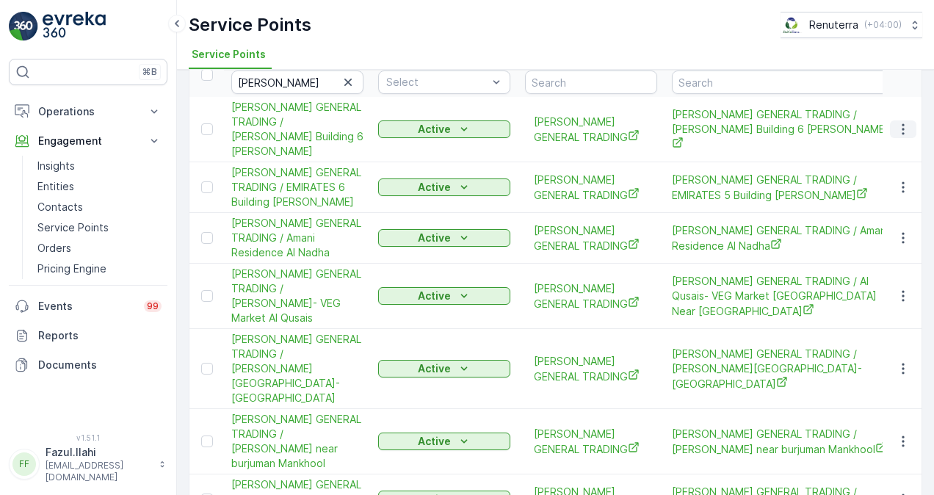
click at [898, 131] on icon "button" at bounding box center [903, 129] width 15 height 15
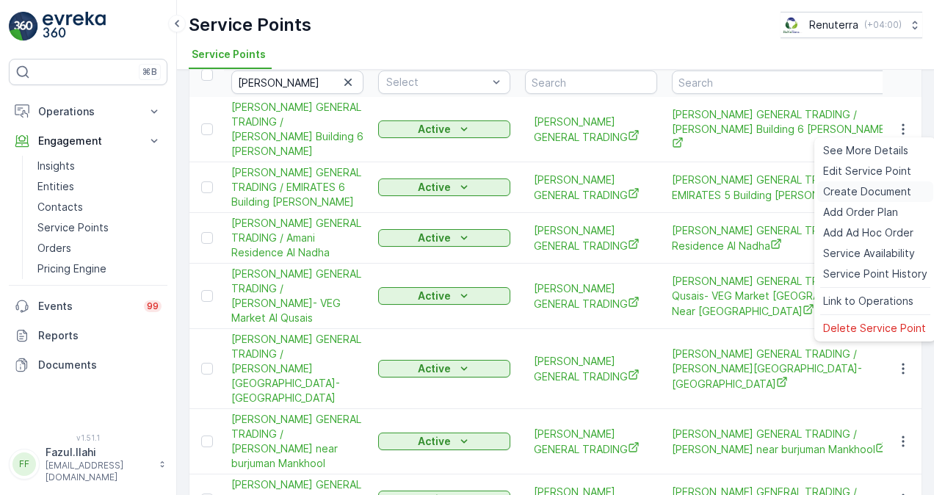
click at [878, 192] on span "Create Document" at bounding box center [867, 191] width 88 height 15
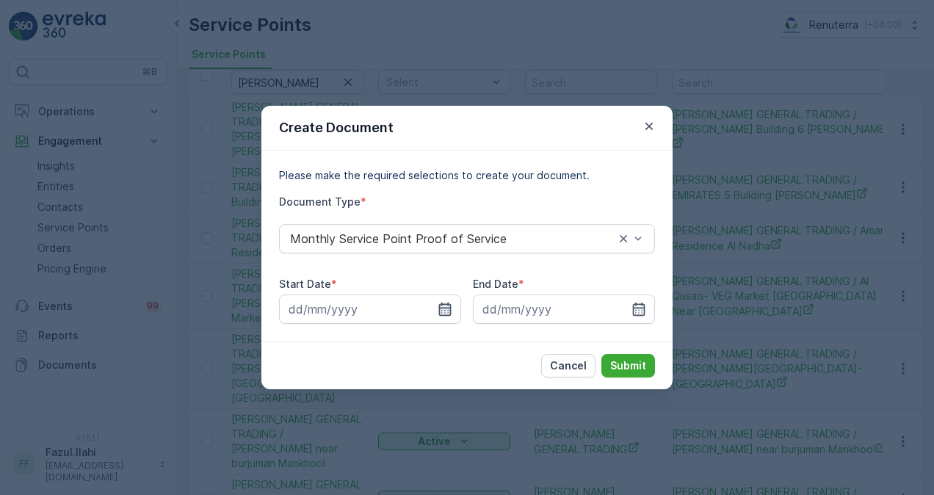
click at [439, 308] on icon "button" at bounding box center [445, 309] width 15 height 15
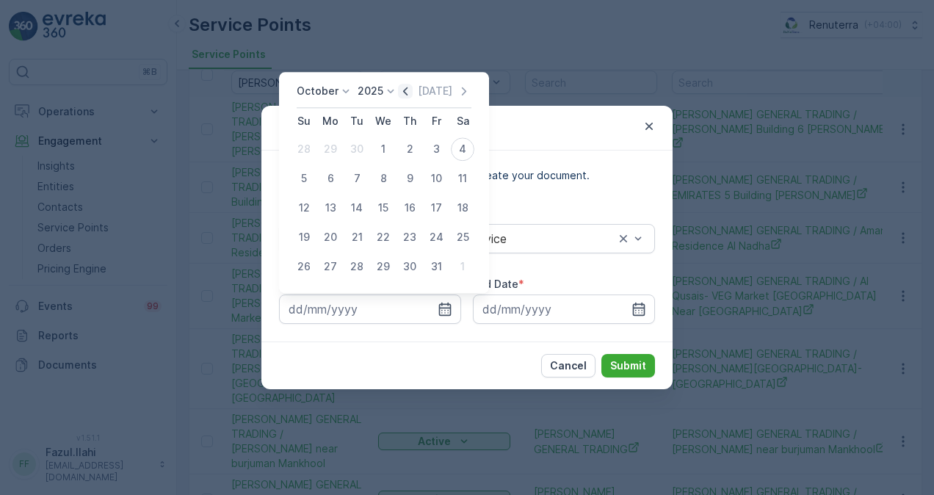
click at [406, 93] on icon "button" at bounding box center [405, 91] width 15 height 15
click at [336, 144] on div "1" at bounding box center [331, 149] width 24 height 24
type input "01.09.2025"
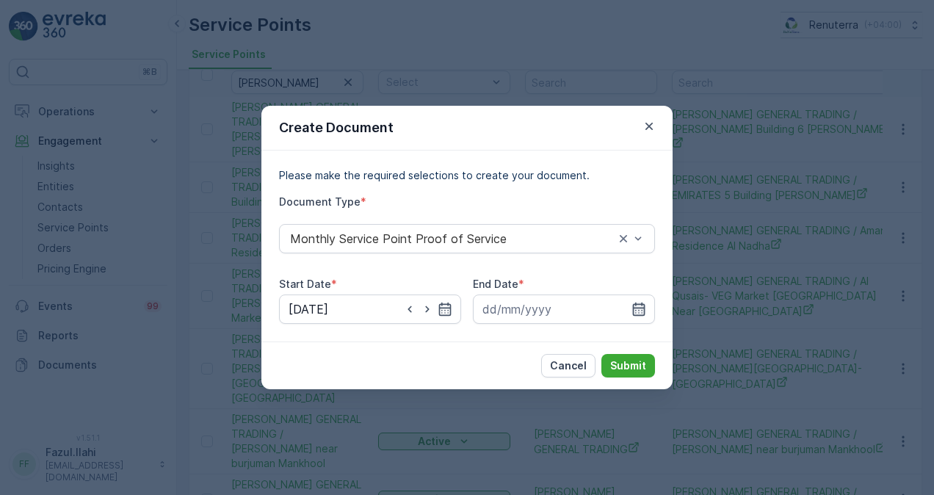
click at [643, 311] on icon "button" at bounding box center [639, 309] width 15 height 15
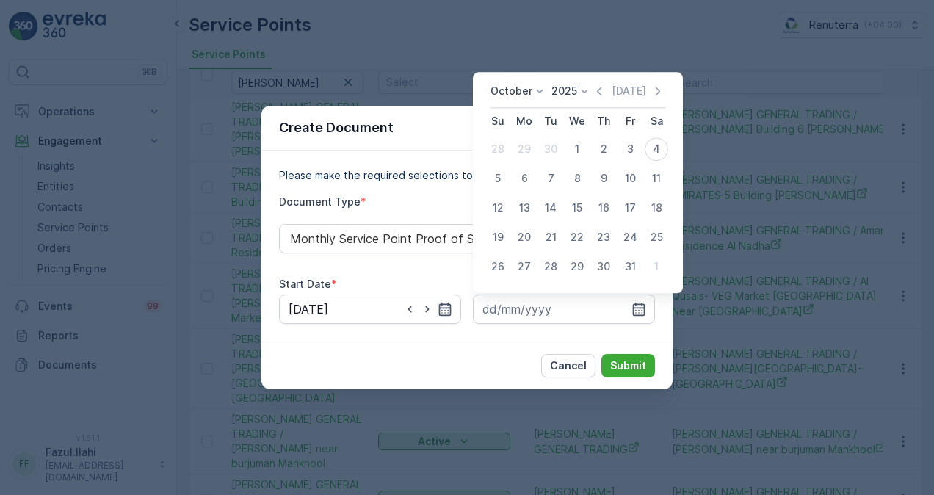
click at [596, 100] on div "October 2025 Today" at bounding box center [578, 96] width 175 height 24
click at [600, 90] on icon "button" at bounding box center [599, 91] width 15 height 15
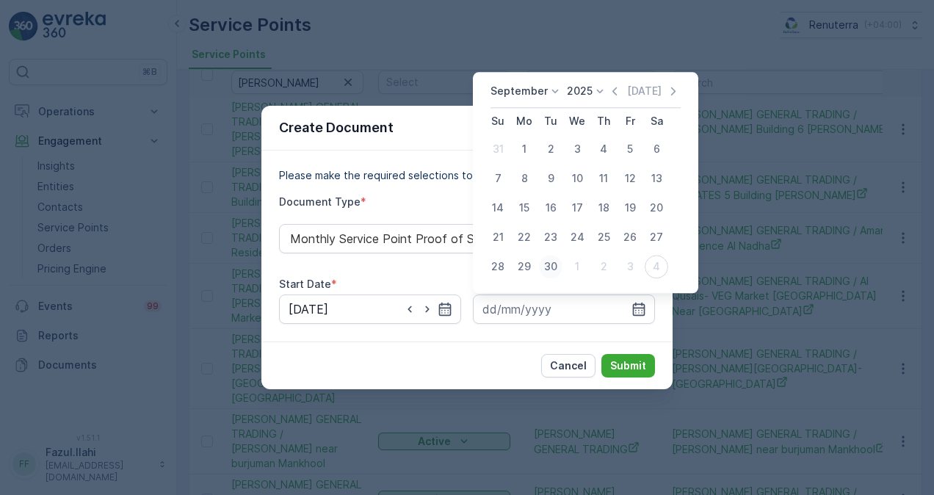
click at [546, 266] on div "30" at bounding box center [551, 267] width 24 height 24
type input "30.09.2025"
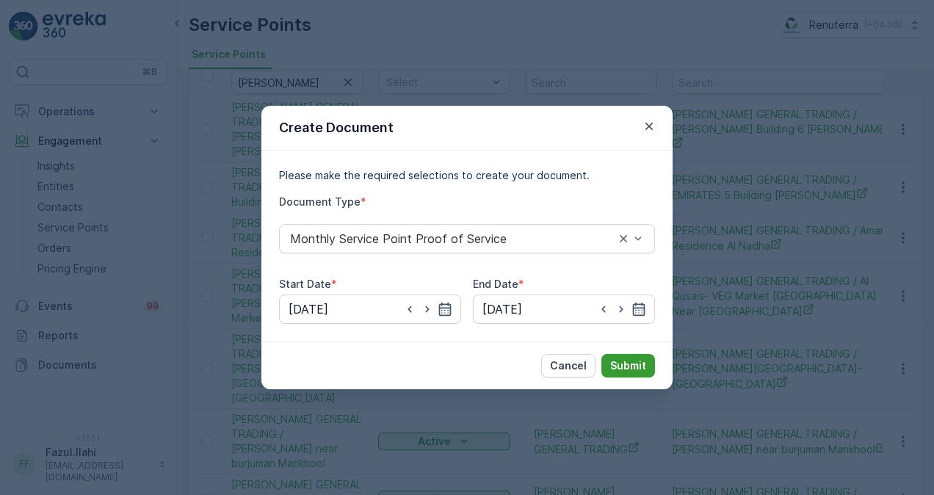
click at [614, 359] on p "Submit" at bounding box center [628, 365] width 36 height 15
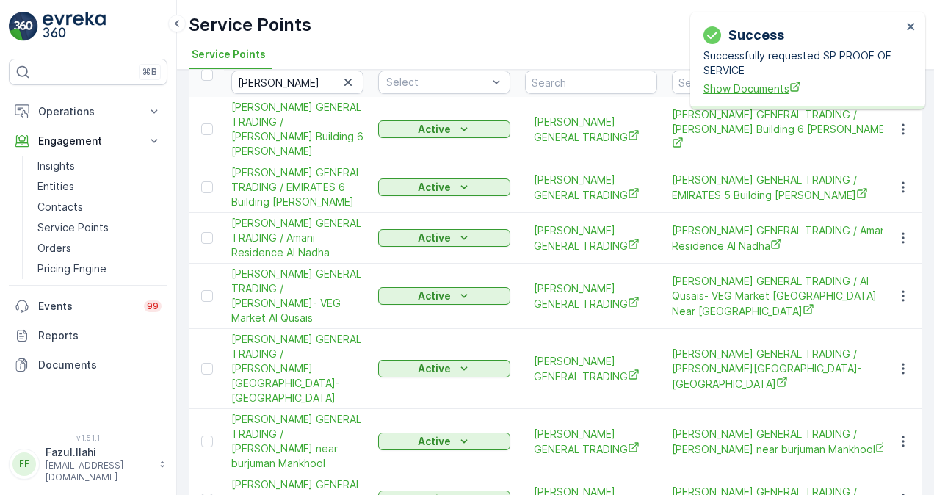
click at [725, 85] on span "Show Documents" at bounding box center [803, 88] width 198 height 15
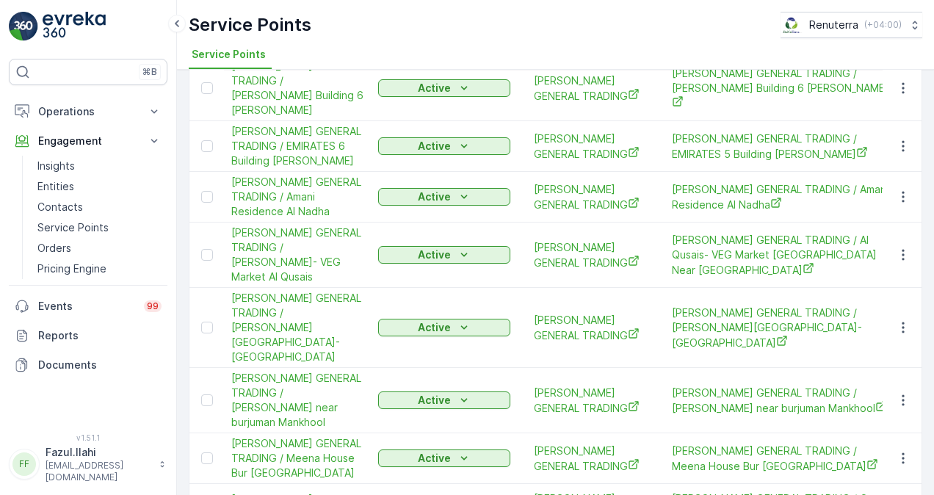
scroll to position [220, 0]
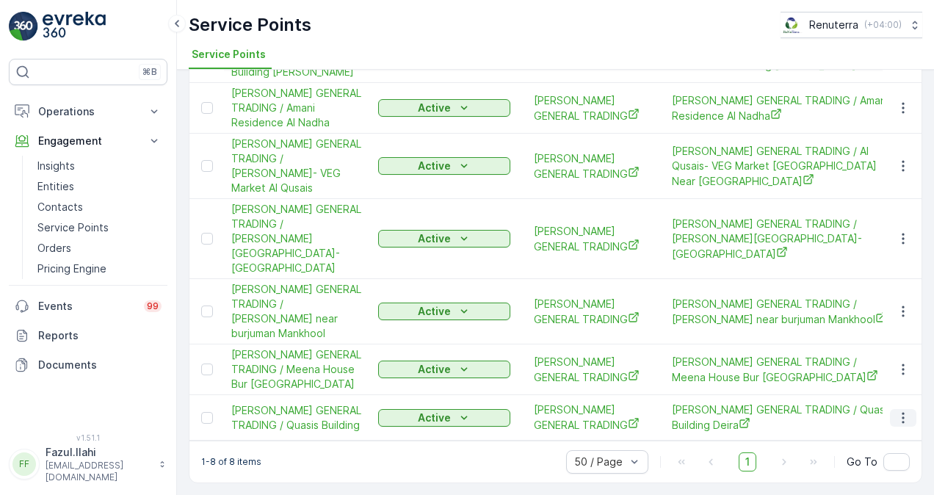
click at [903, 425] on icon "button" at bounding box center [903, 418] width 15 height 15
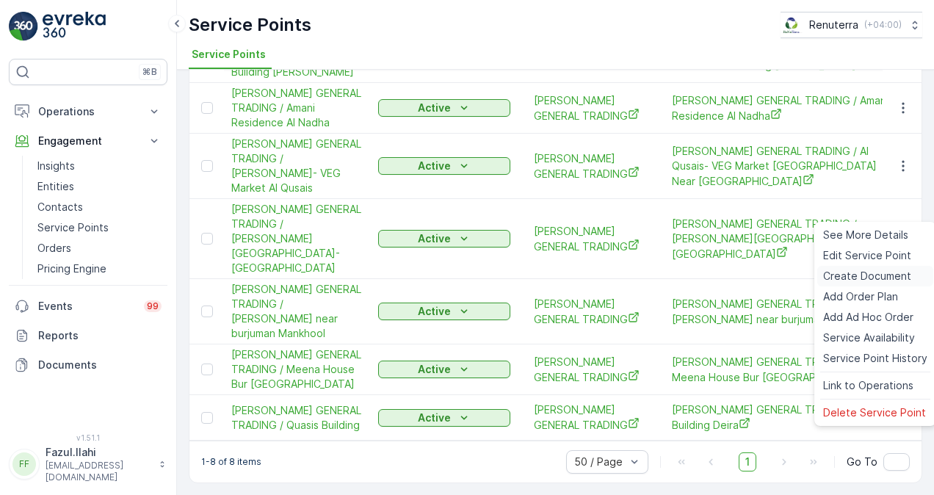
click at [865, 278] on span "Create Document" at bounding box center [867, 276] width 88 height 15
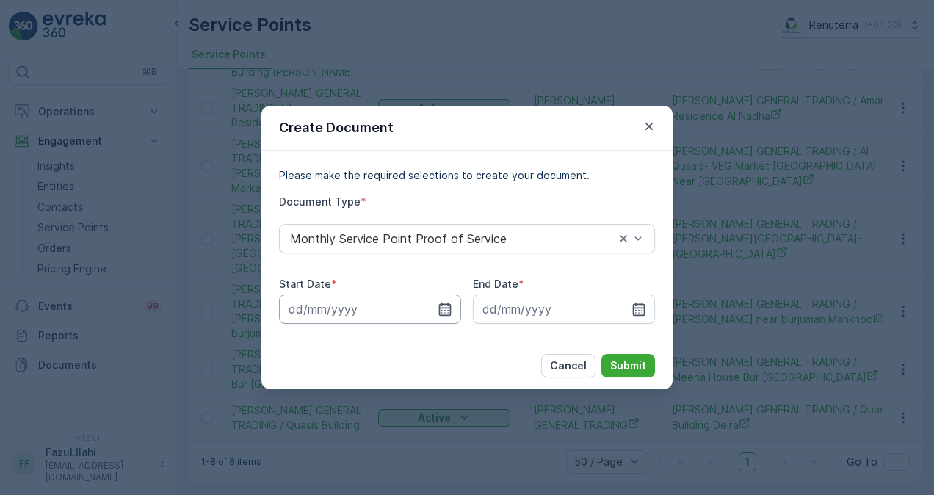
click at [452, 299] on input at bounding box center [370, 309] width 182 height 29
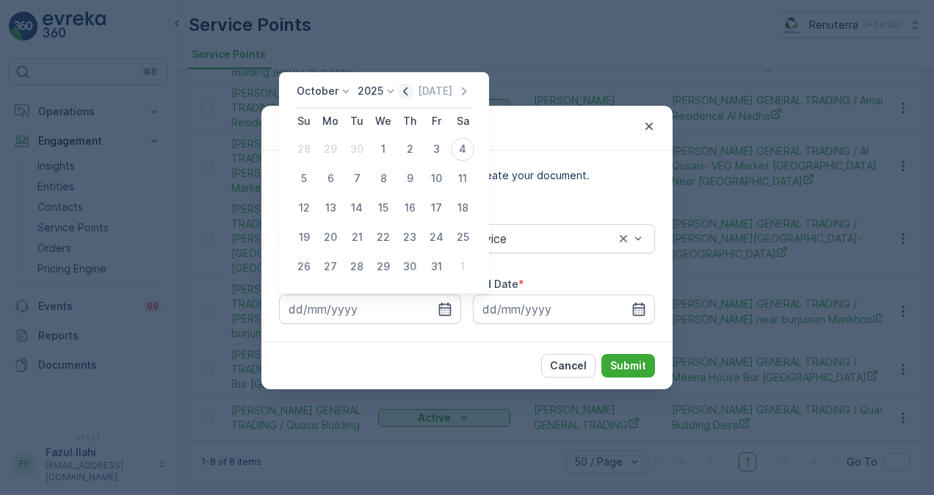
click at [411, 95] on icon "button" at bounding box center [405, 91] width 15 height 15
click at [319, 152] on div "1" at bounding box center [331, 149] width 24 height 24
type input "01.09.2025"
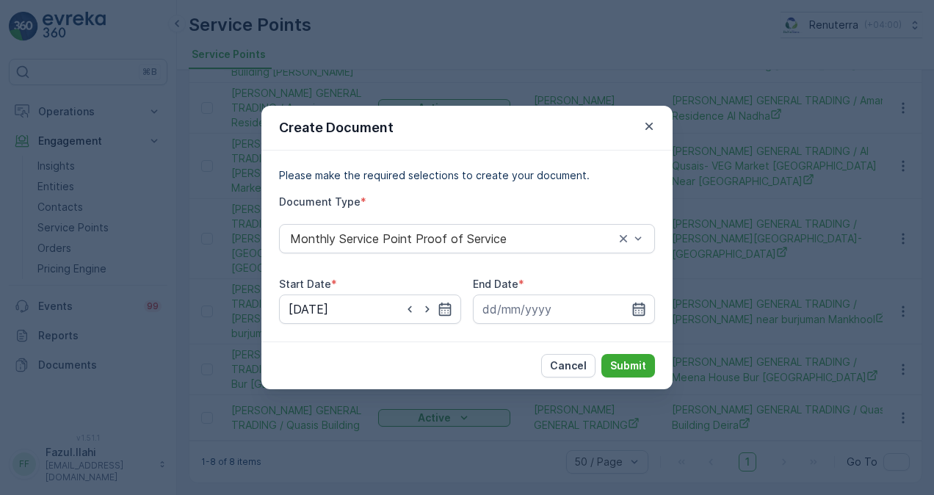
click at [645, 312] on icon "button" at bounding box center [639, 309] width 15 height 15
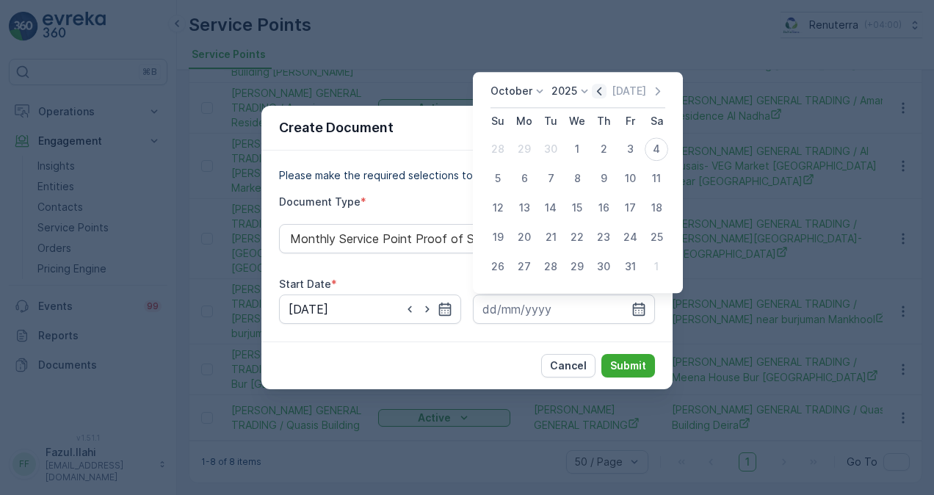
click at [599, 93] on icon "button" at bounding box center [599, 91] width 15 height 15
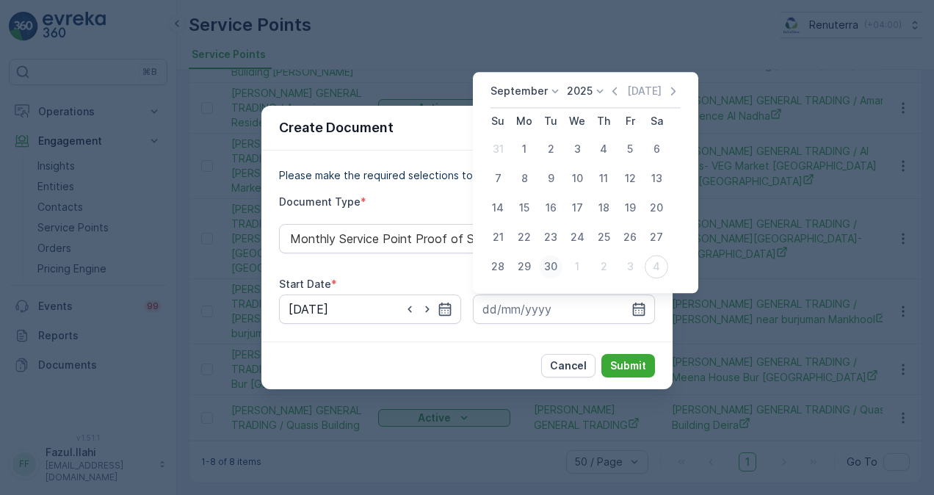
click at [556, 264] on div "30" at bounding box center [551, 267] width 24 height 24
type input "30.09.2025"
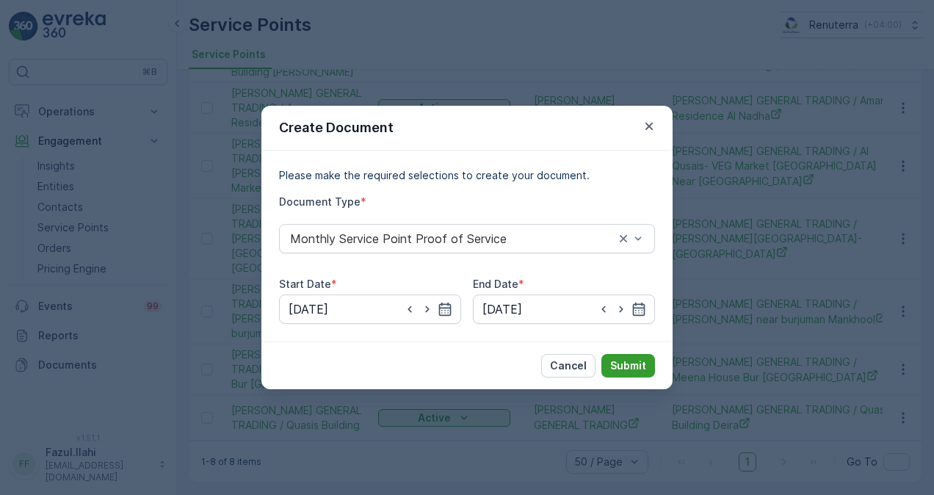
click at [627, 367] on p "Submit" at bounding box center [628, 365] width 36 height 15
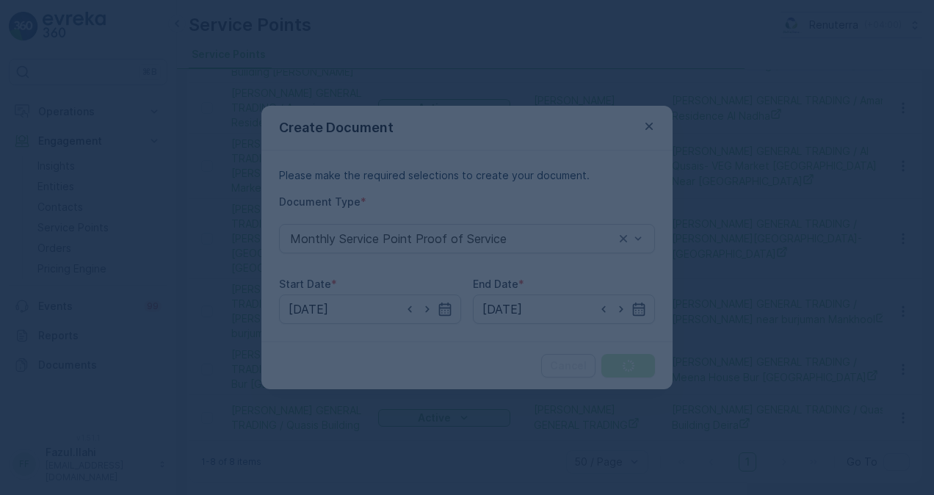
drag, startPoint x: 289, startPoint y: 158, endPoint x: 253, endPoint y: 141, distance: 39.1
click at [253, 141] on div at bounding box center [467, 247] width 934 height 495
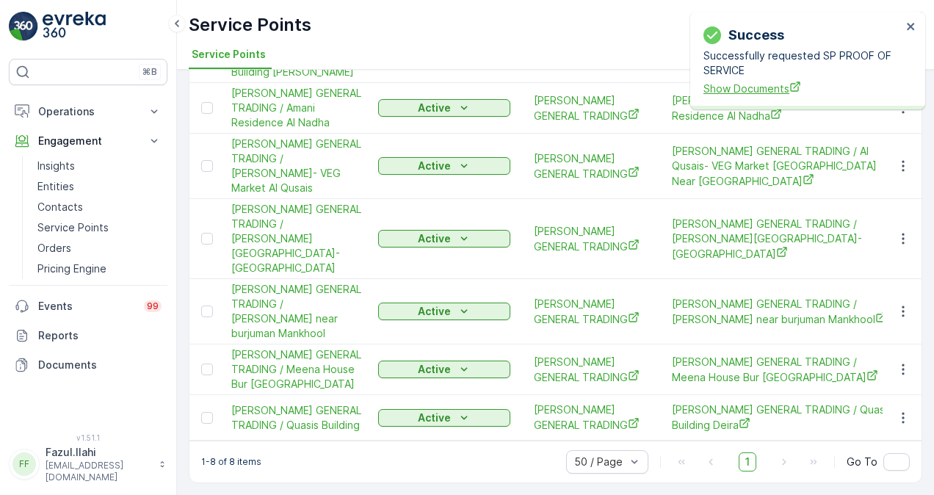
click at [776, 82] on span "Show Documents" at bounding box center [803, 88] width 198 height 15
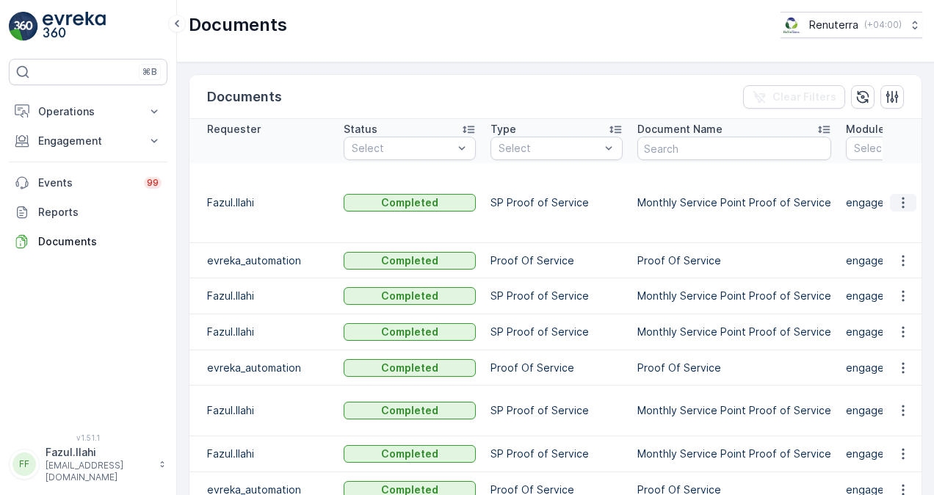
click at [899, 197] on icon "button" at bounding box center [903, 202] width 15 height 15
click at [888, 213] on span "See Details" at bounding box center [899, 216] width 57 height 15
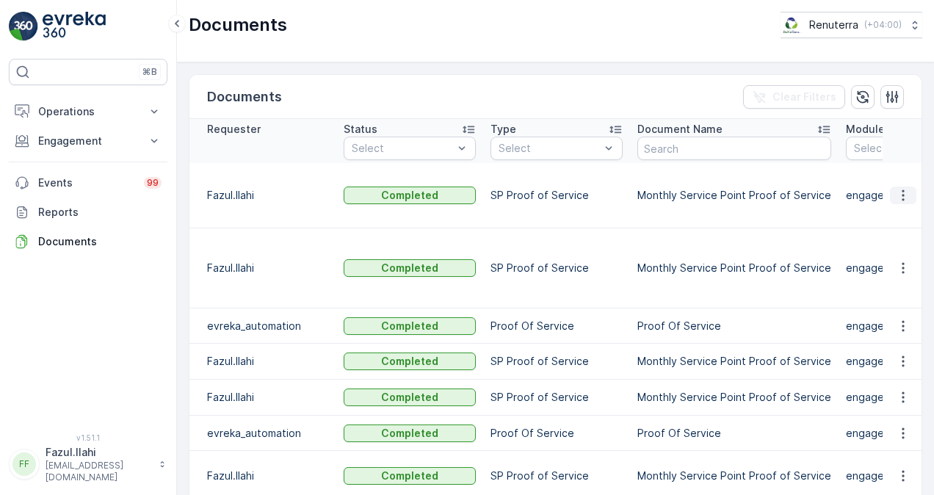
click at [897, 188] on icon "button" at bounding box center [903, 195] width 15 height 15
click at [898, 216] on span "See Details" at bounding box center [899, 216] width 57 height 15
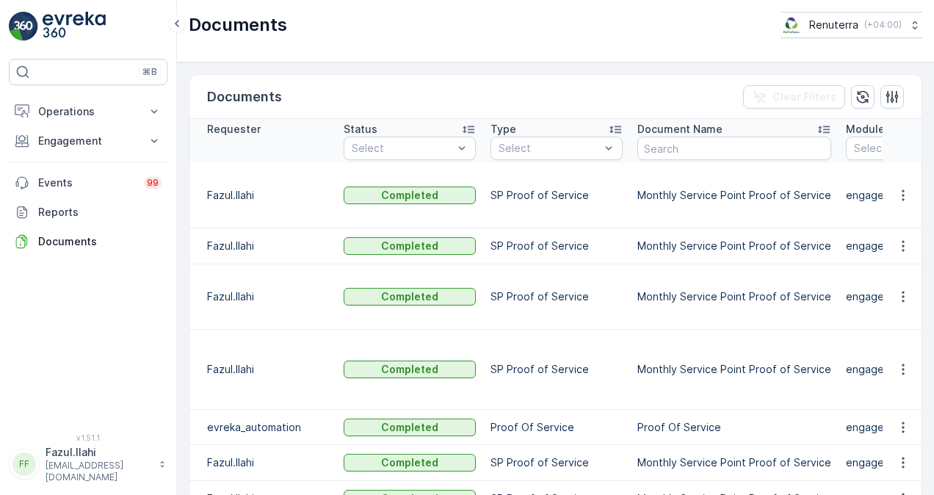
click at [904, 192] on icon "button" at bounding box center [903, 195] width 15 height 15
click at [901, 222] on span "See Details" at bounding box center [899, 216] width 57 height 15
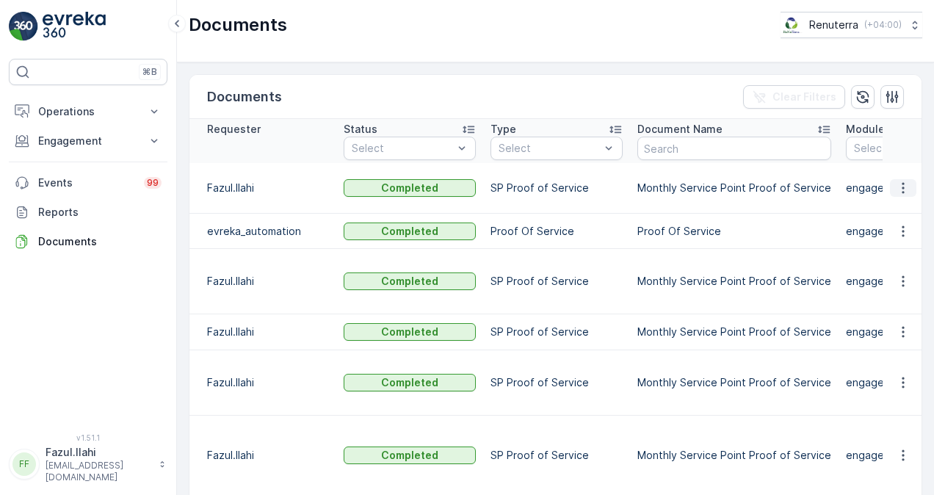
click at [902, 194] on icon "button" at bounding box center [903, 188] width 15 height 15
click at [906, 217] on span "See Details" at bounding box center [899, 216] width 57 height 15
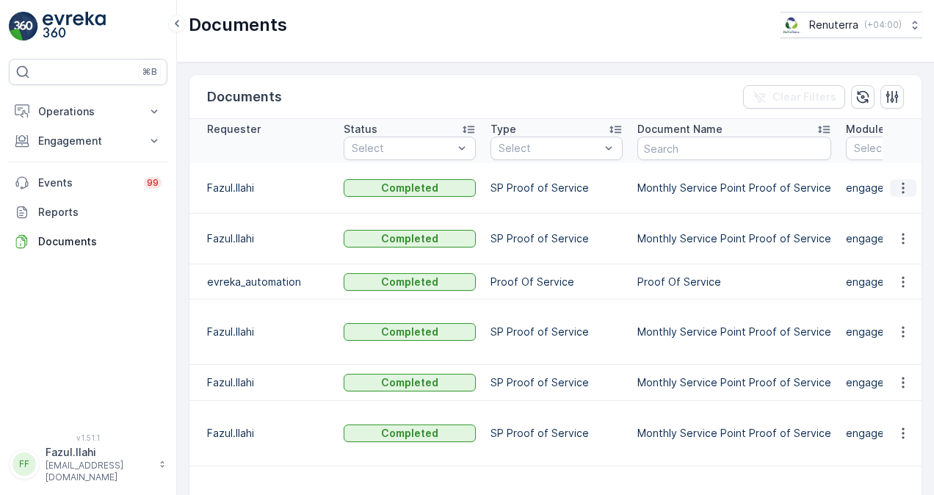
click at [898, 195] on icon "button" at bounding box center [903, 188] width 15 height 15
click at [892, 216] on span "See Details" at bounding box center [899, 216] width 57 height 15
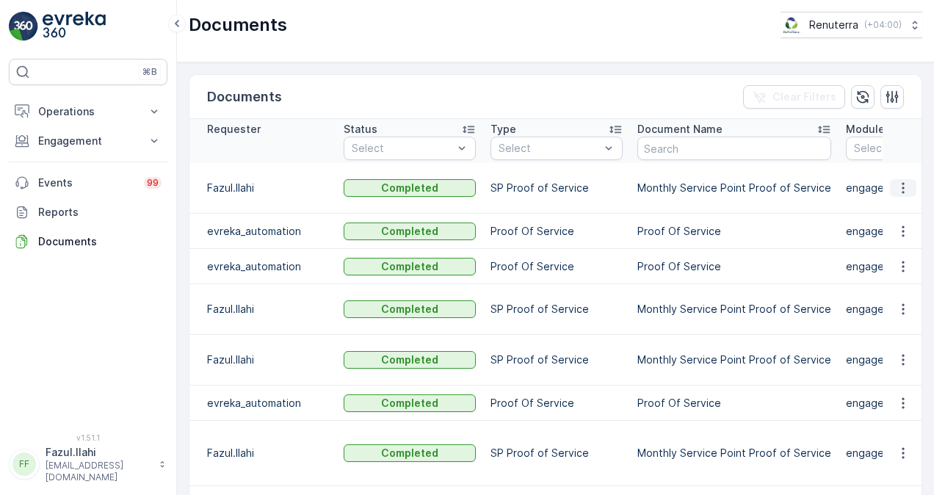
click at [900, 195] on icon "button" at bounding box center [903, 188] width 15 height 15
click at [902, 216] on span "See Details" at bounding box center [899, 216] width 57 height 15
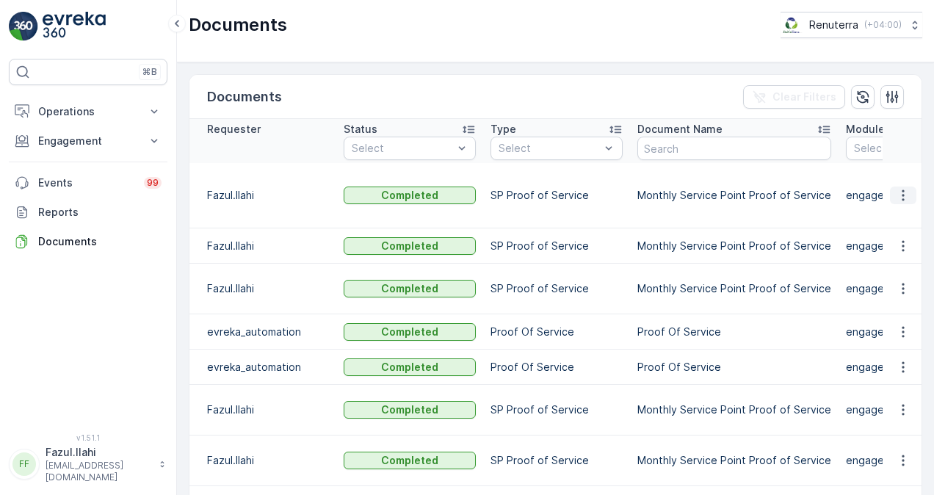
click at [909, 187] on button "button" at bounding box center [903, 196] width 26 height 18
click at [900, 214] on span "See Details" at bounding box center [899, 216] width 57 height 15
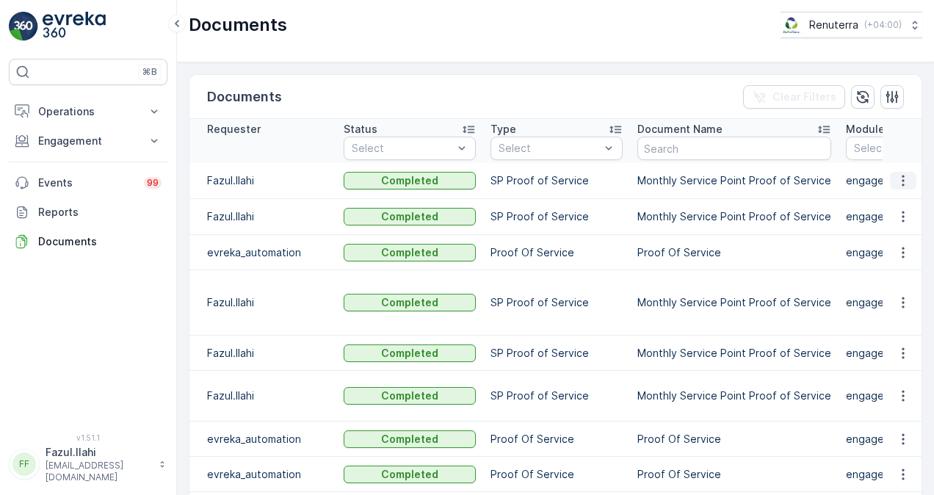
click at [902, 184] on icon "button" at bounding box center [903, 180] width 15 height 15
click at [900, 207] on span "See Details" at bounding box center [899, 209] width 57 height 15
